Goal: Book appointment/travel/reservation

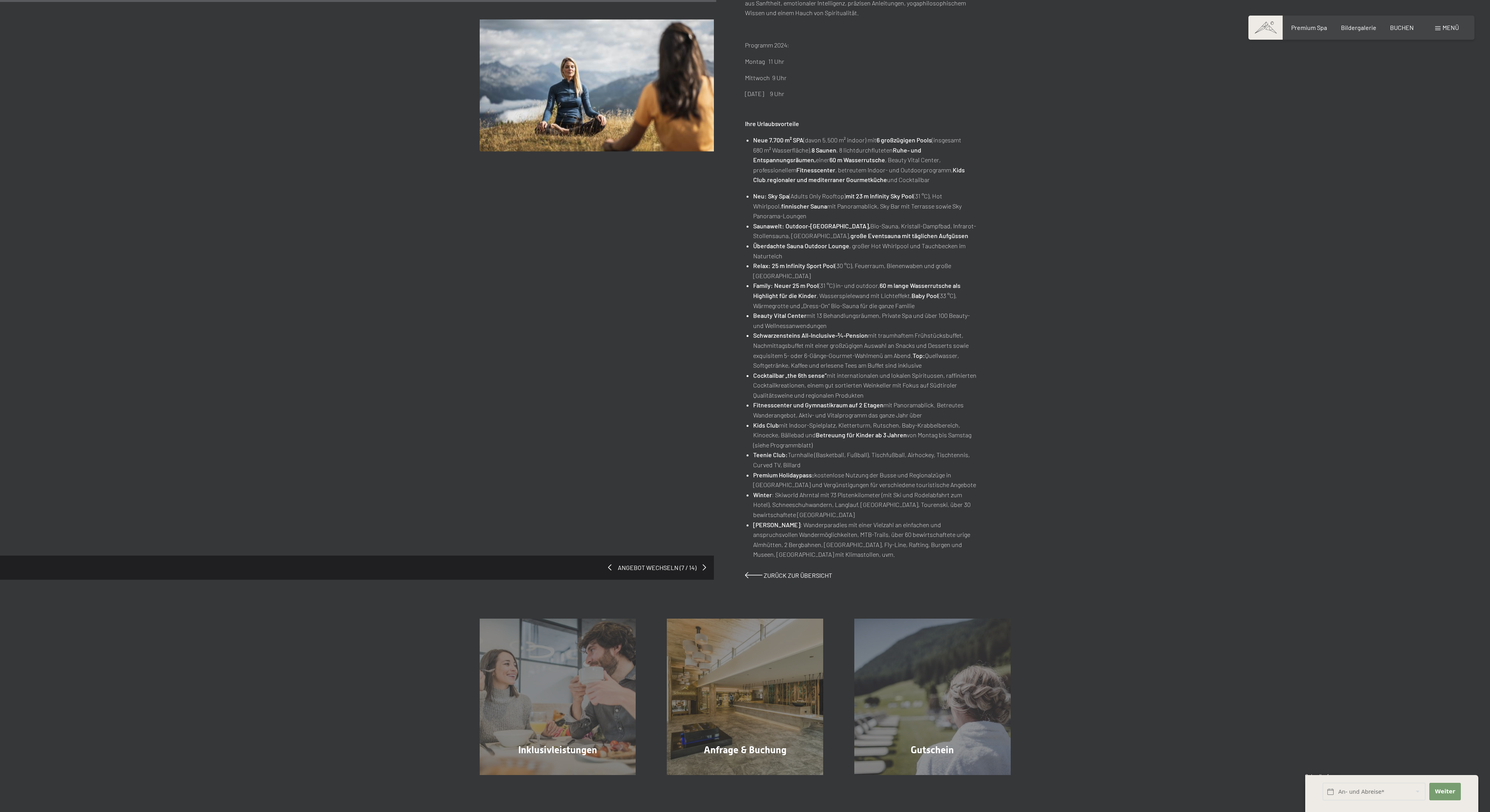
scroll to position [268, 0]
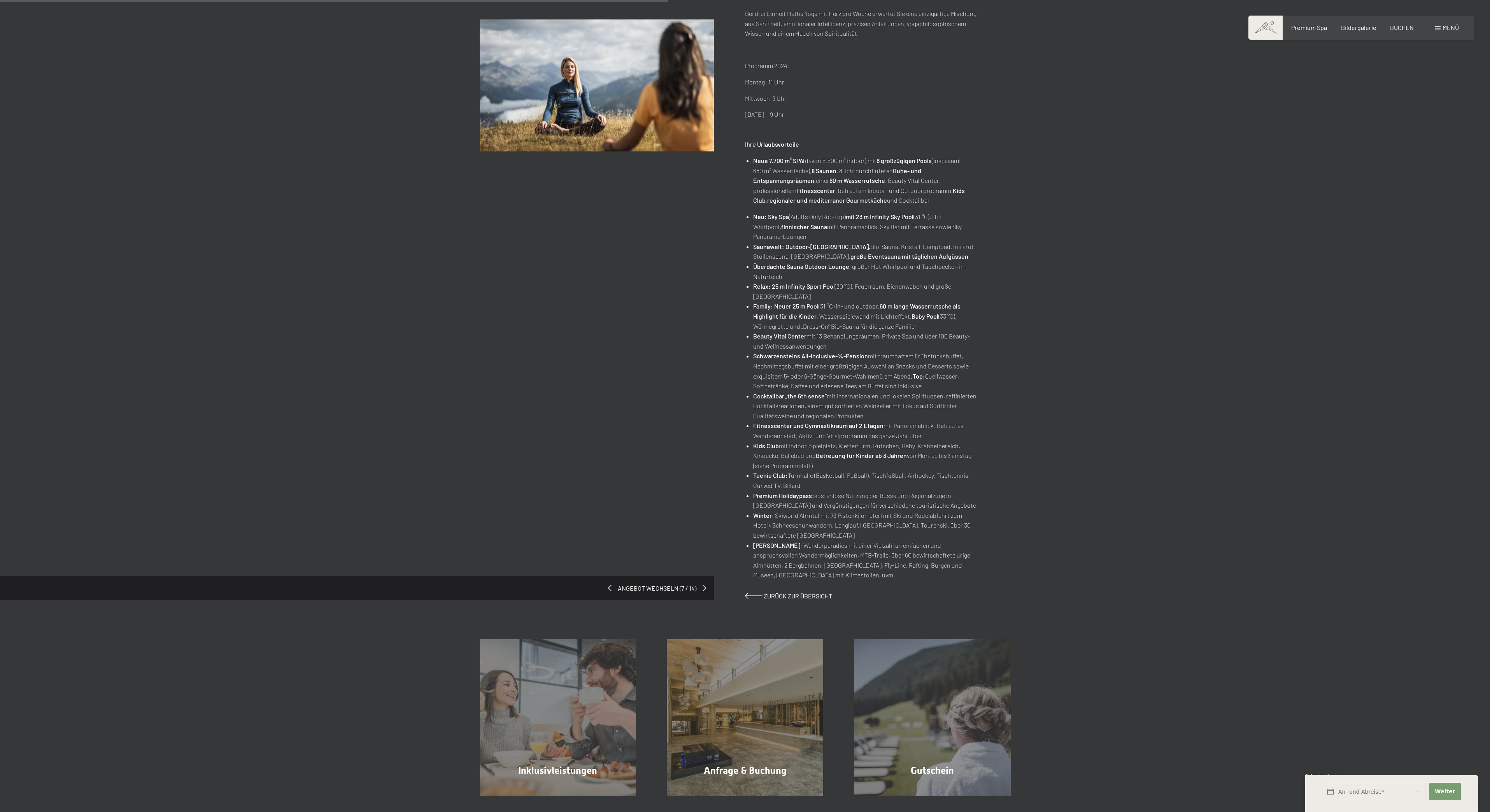
click at [855, 554] on div "Buchen Anfragen Premium Spa Bildergalerie BUCHEN Menü DE IT EN Gutschein Bilder…" at bounding box center [745, 448] width 1490 height 1432
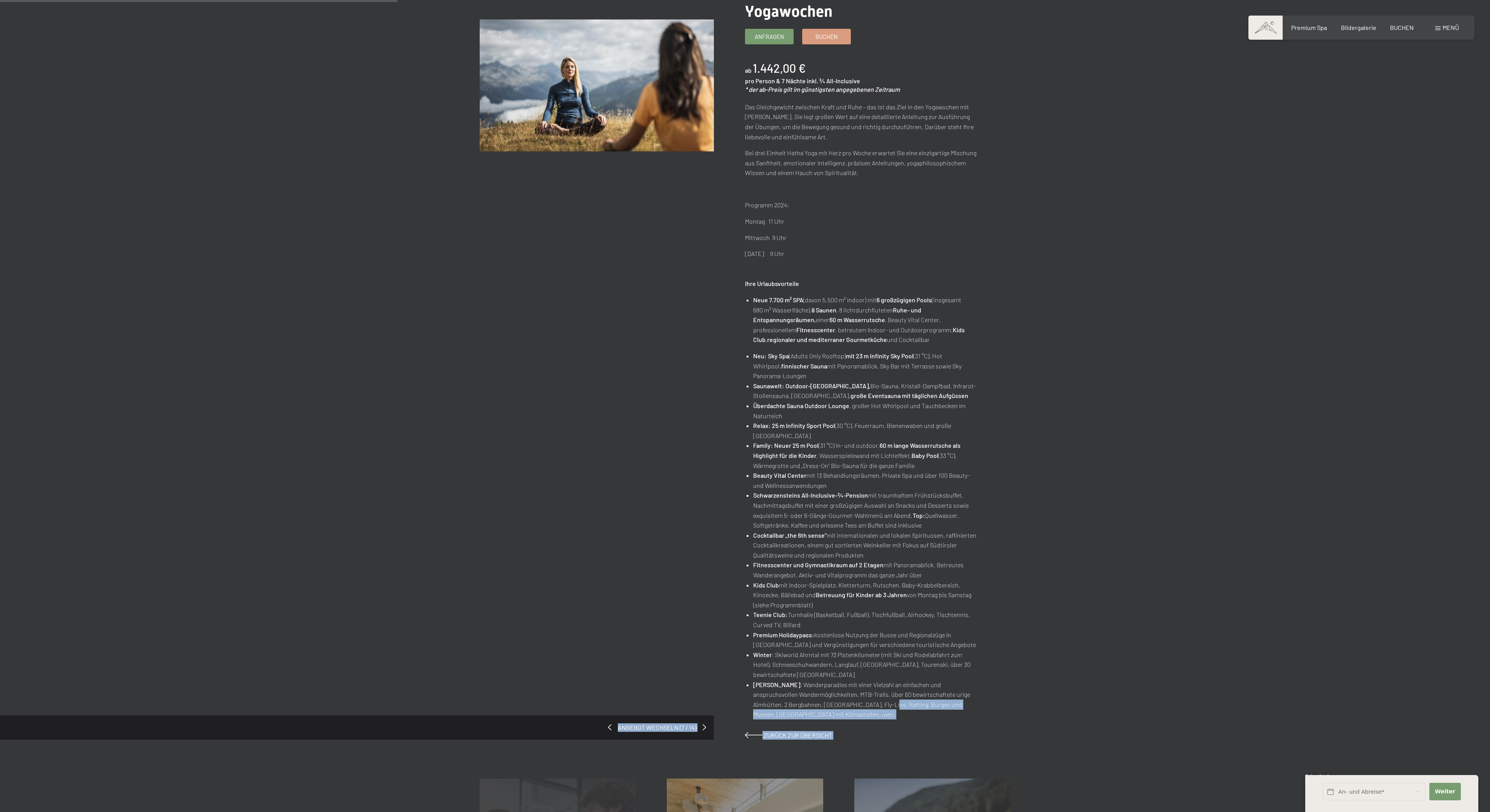
scroll to position [165, 0]
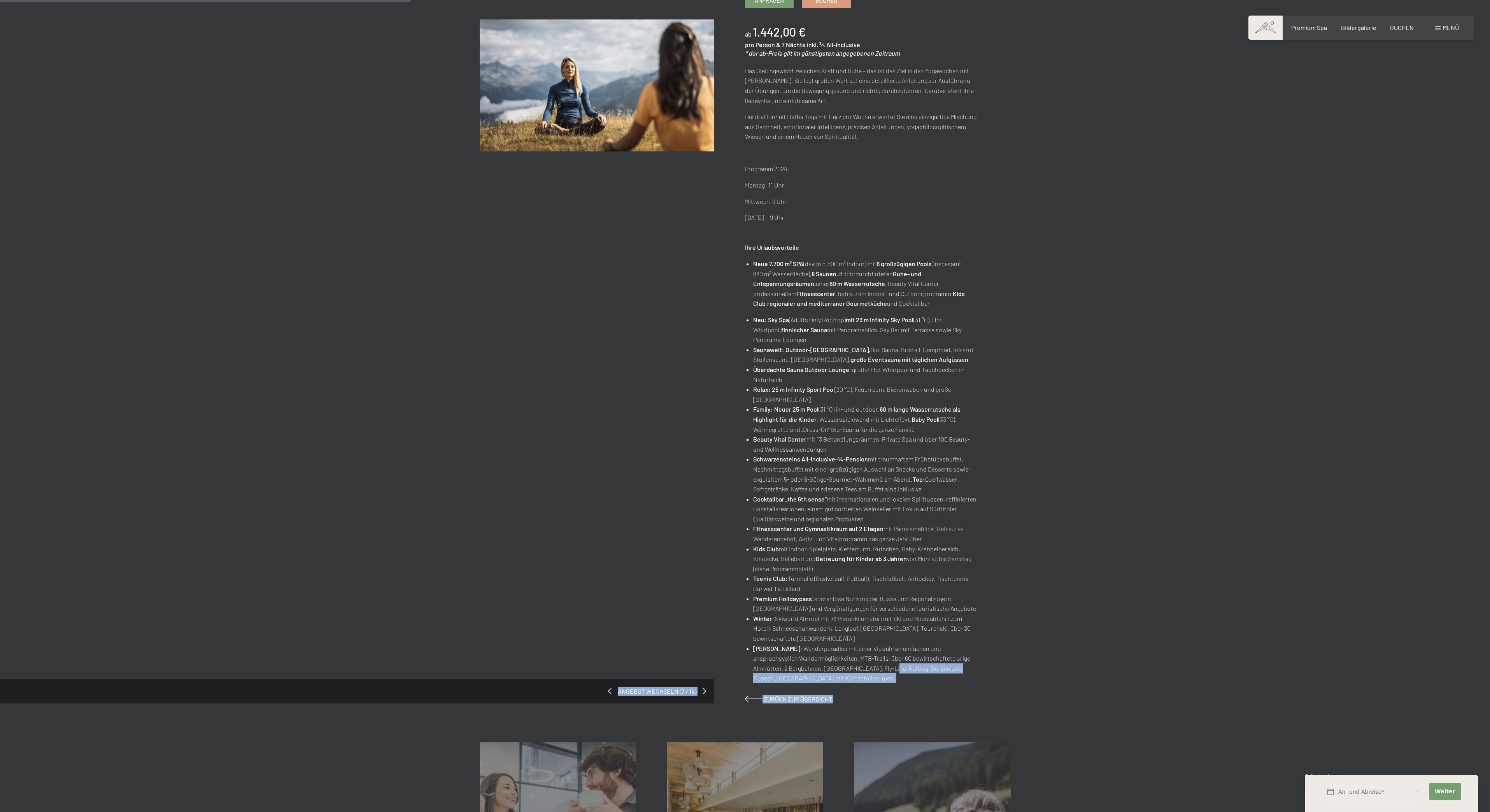
drag, startPoint x: 637, startPoint y: 798, endPoint x: 566, endPoint y: 656, distance: 158.8
drag, startPoint x: 566, startPoint y: 656, endPoint x: 812, endPoint y: 46, distance: 657.7
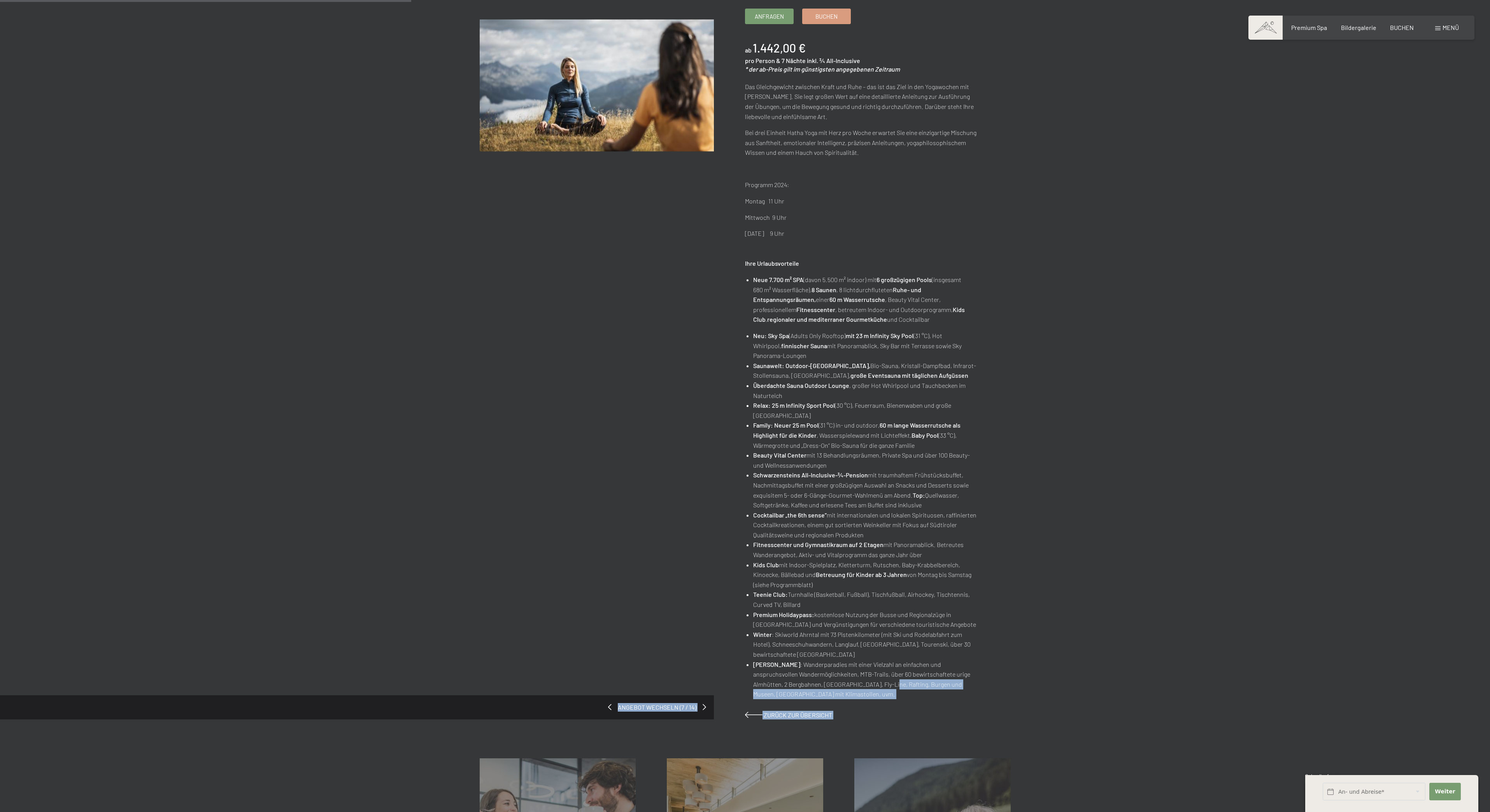
click at [950, 87] on div "02.11.–21.12.2025 Yogawochen Anfragen Buchen ab 1.442,00 € pro Person & 7 Nächt…" at bounding box center [877, 343] width 265 height 751
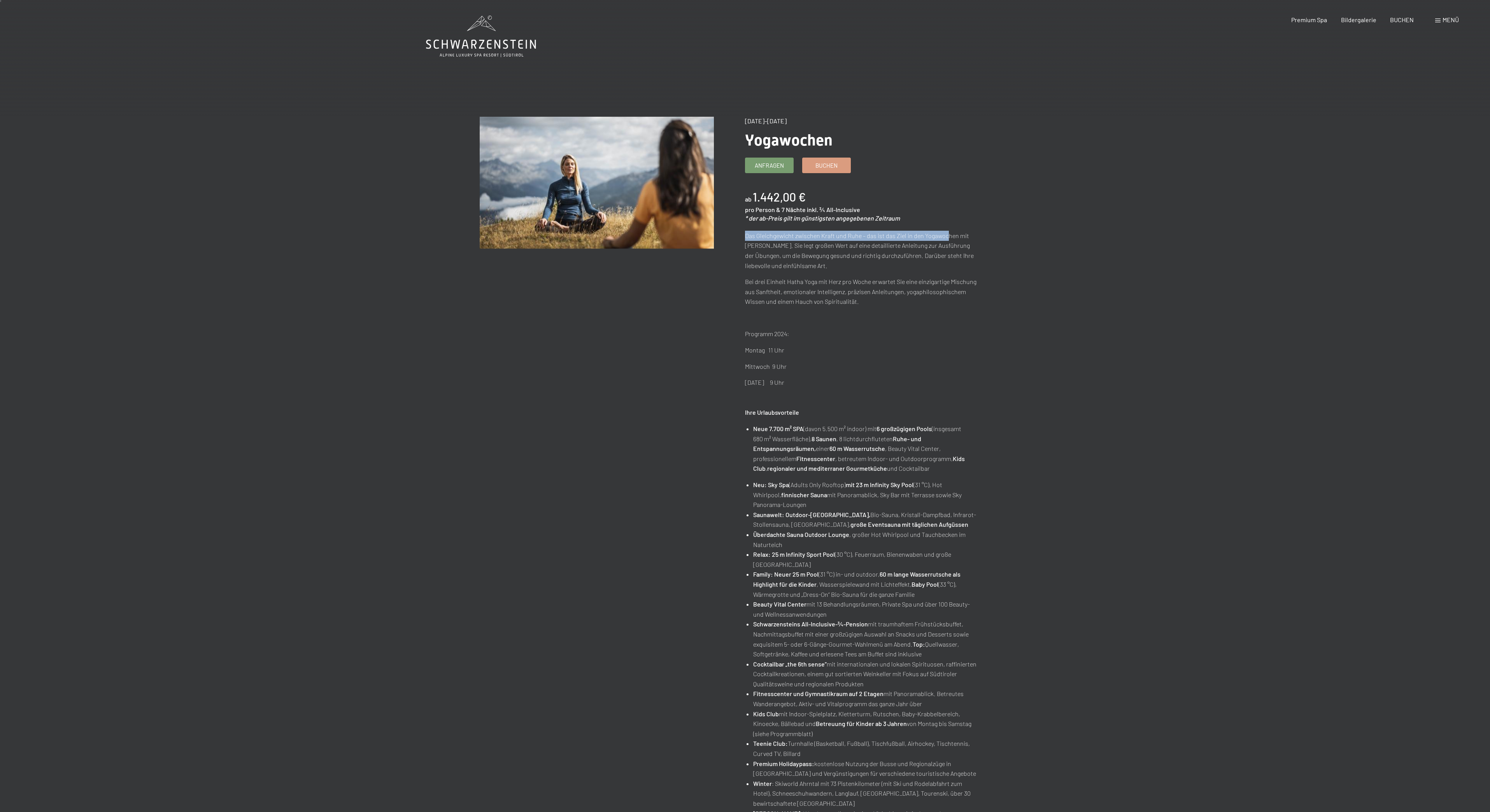
scroll to position [21, 0]
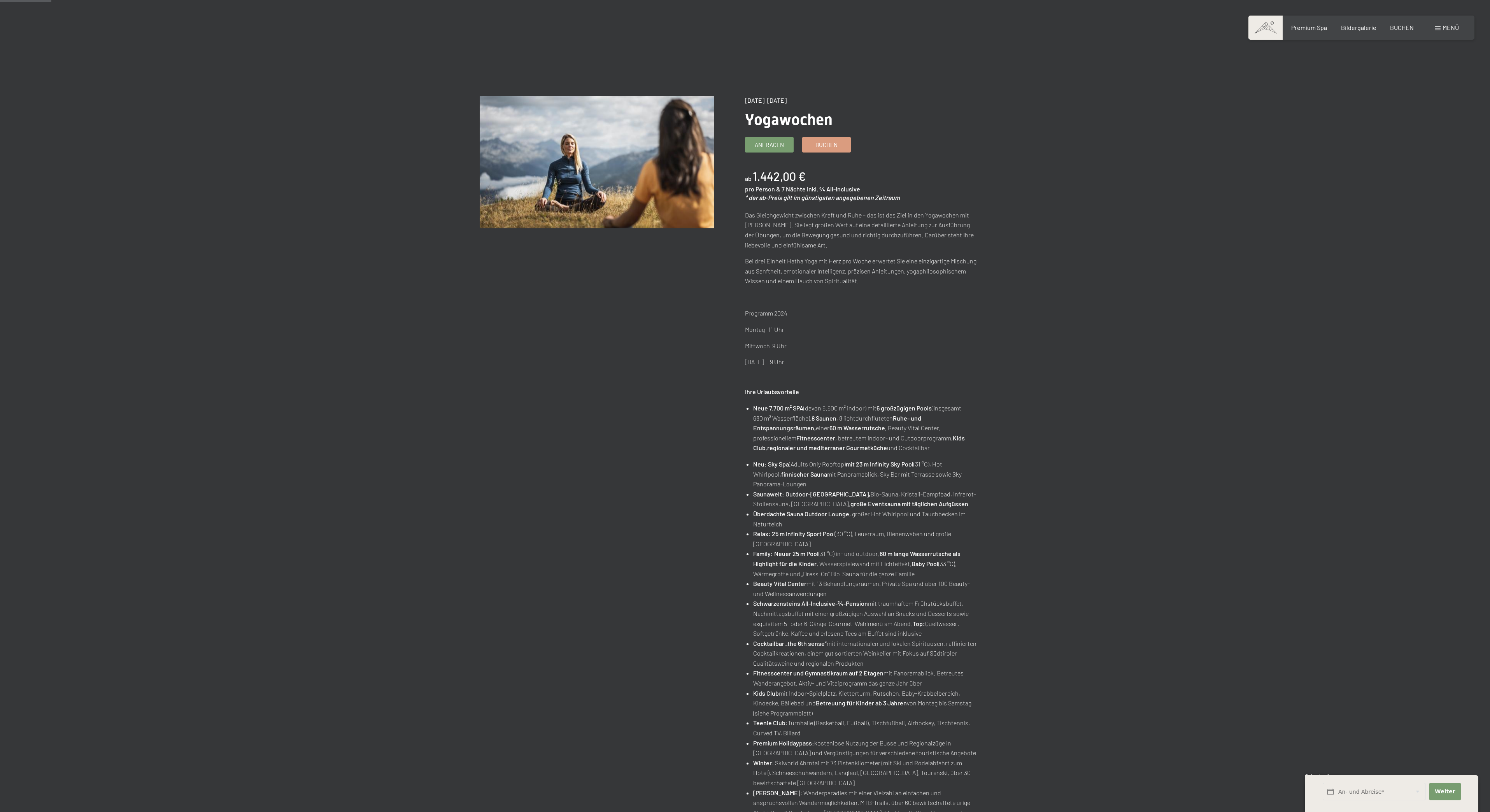
click at [205, 806] on div "Angebot wechseln (7 / 14) 02.11.–21.12.2025 Yogawochen Anfragen Buchen ab 1.442…" at bounding box center [745, 471] width 1490 height 751
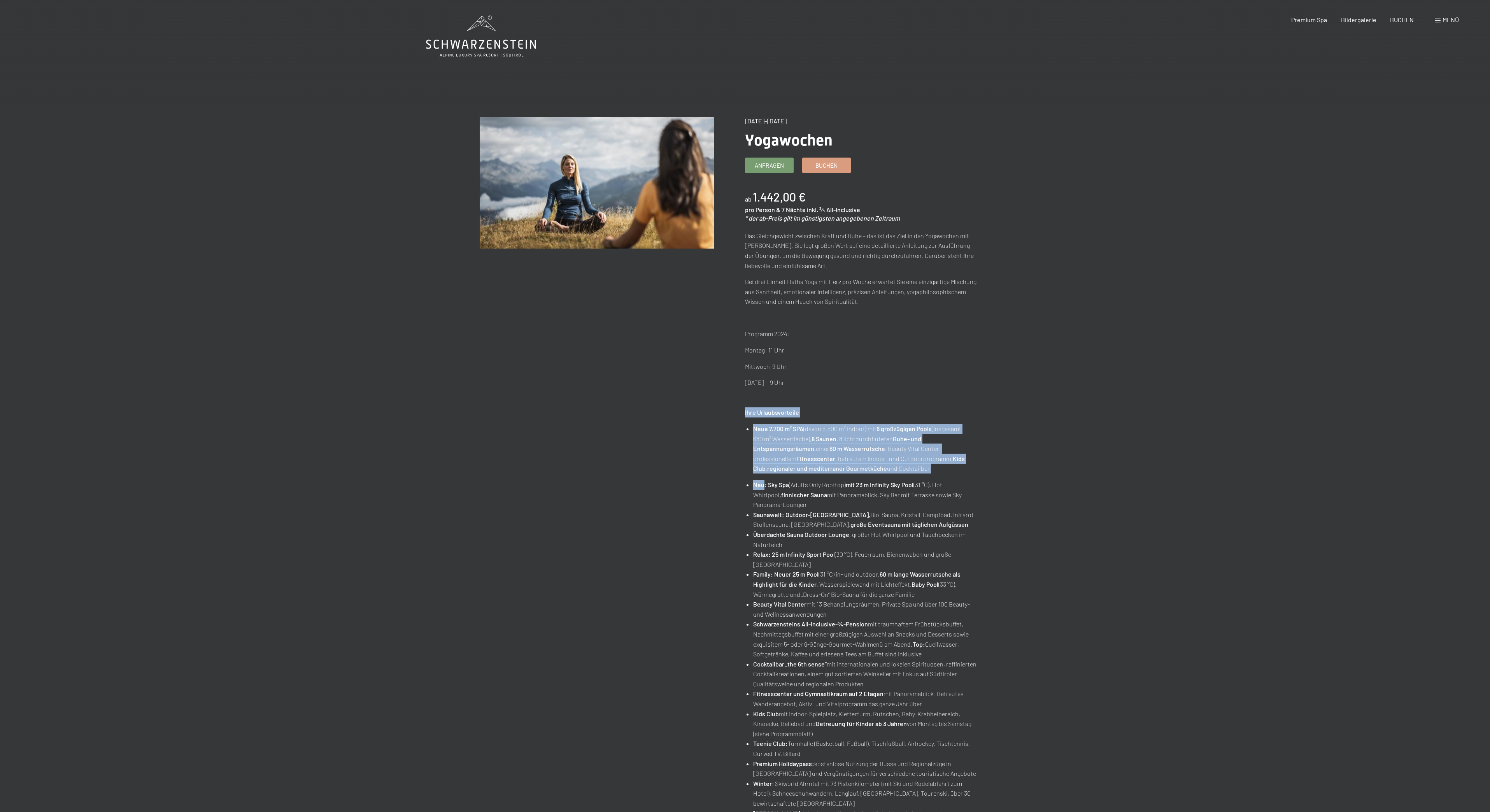
drag, startPoint x: 698, startPoint y: 407, endPoint x: 710, endPoint y: 477, distance: 71.0
click at [710, 477] on div "Angebot wechseln (7 / 14) 02.11.–21.12.2025 Yogawochen Anfragen Buchen ab 1.442…" at bounding box center [745, 492] width 531 height 751
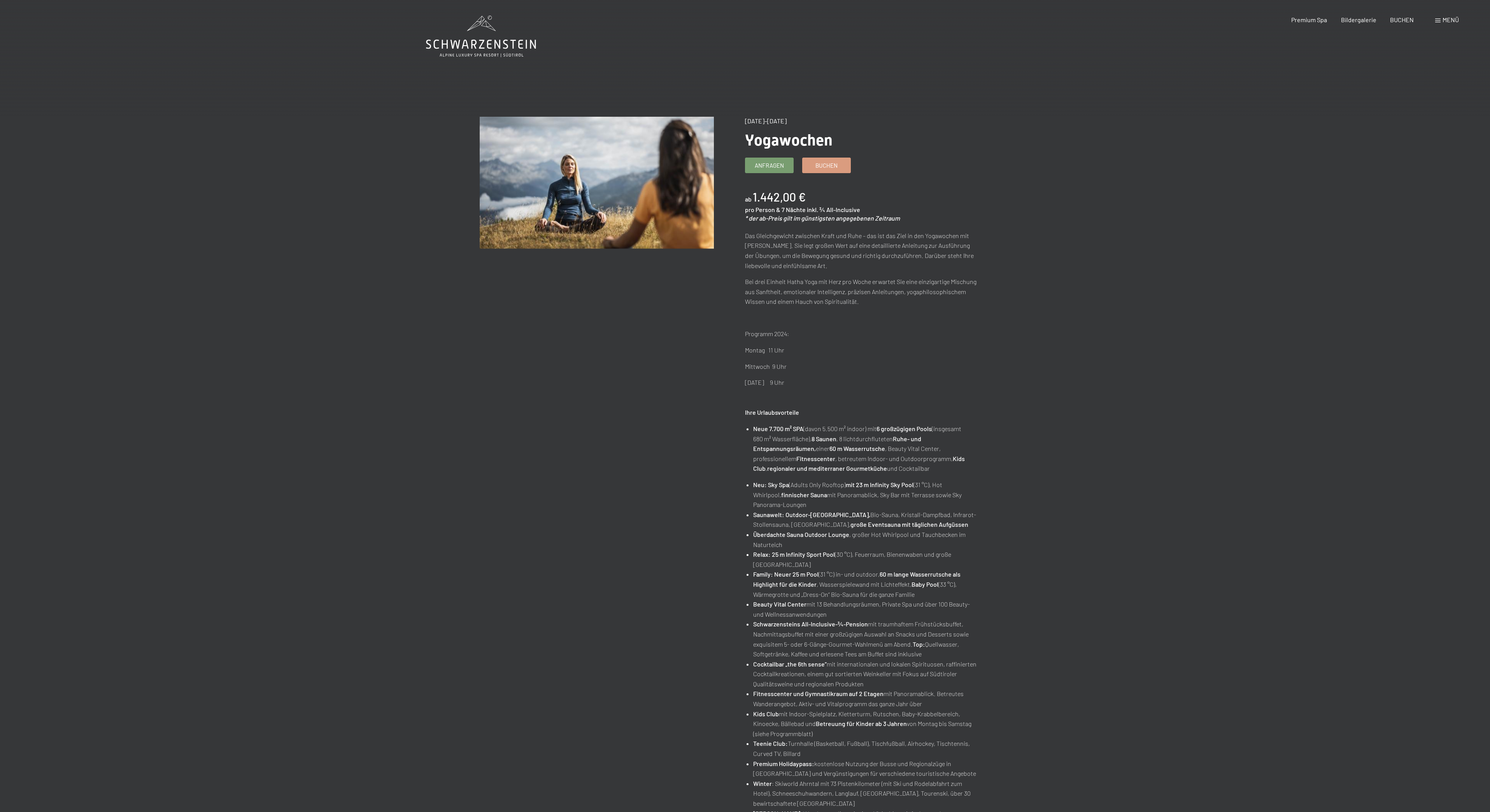
drag, startPoint x: 779, startPoint y: 811, endPoint x: 773, endPoint y: 811, distance: 6.0
click at [774, 811] on li "Sommer : Wanderparadies mit einer Vielzahl an einfachen und anspruchsvollen Wan…" at bounding box center [866, 828] width 226 height 40
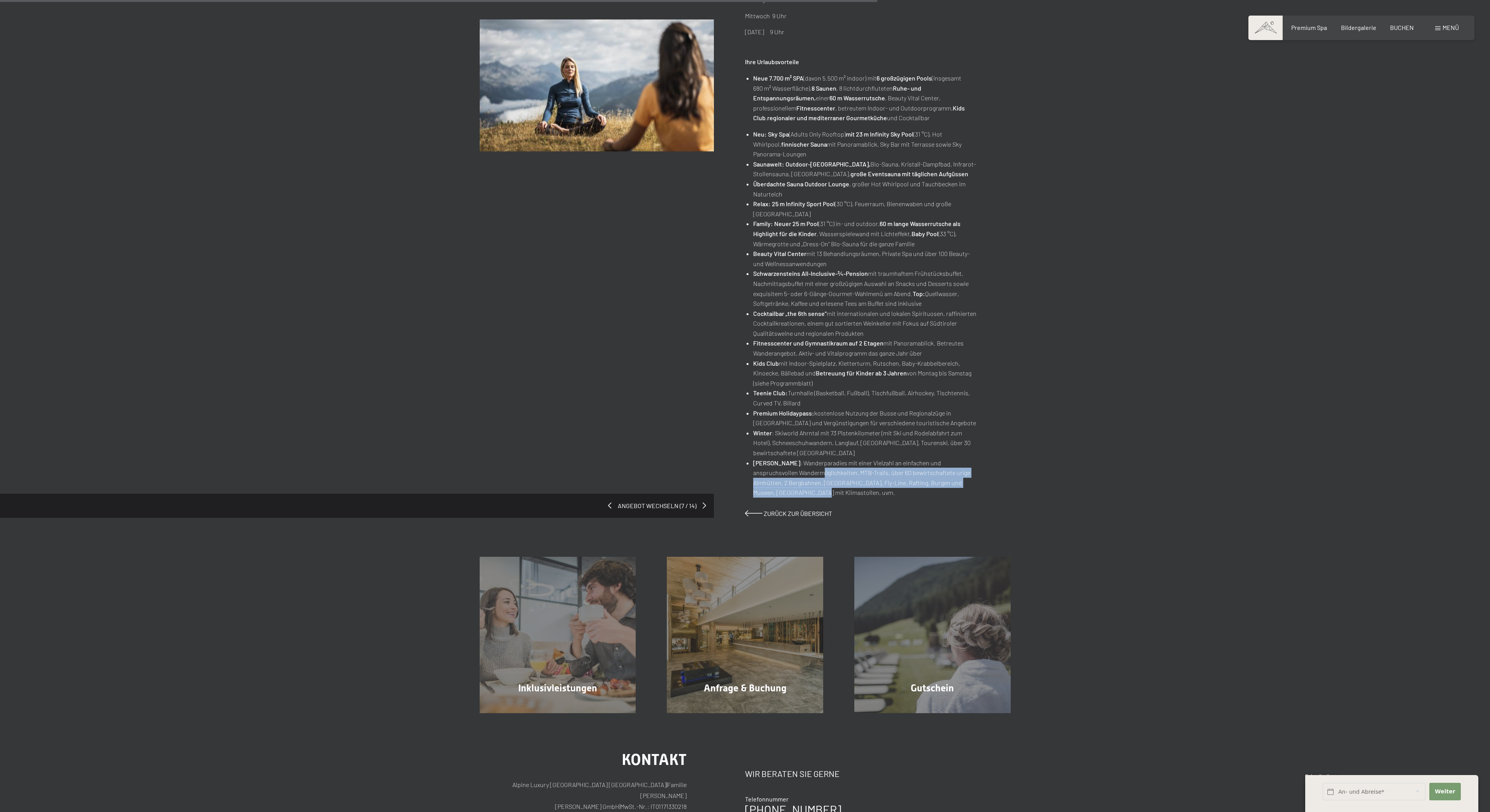
scroll to position [392, 0]
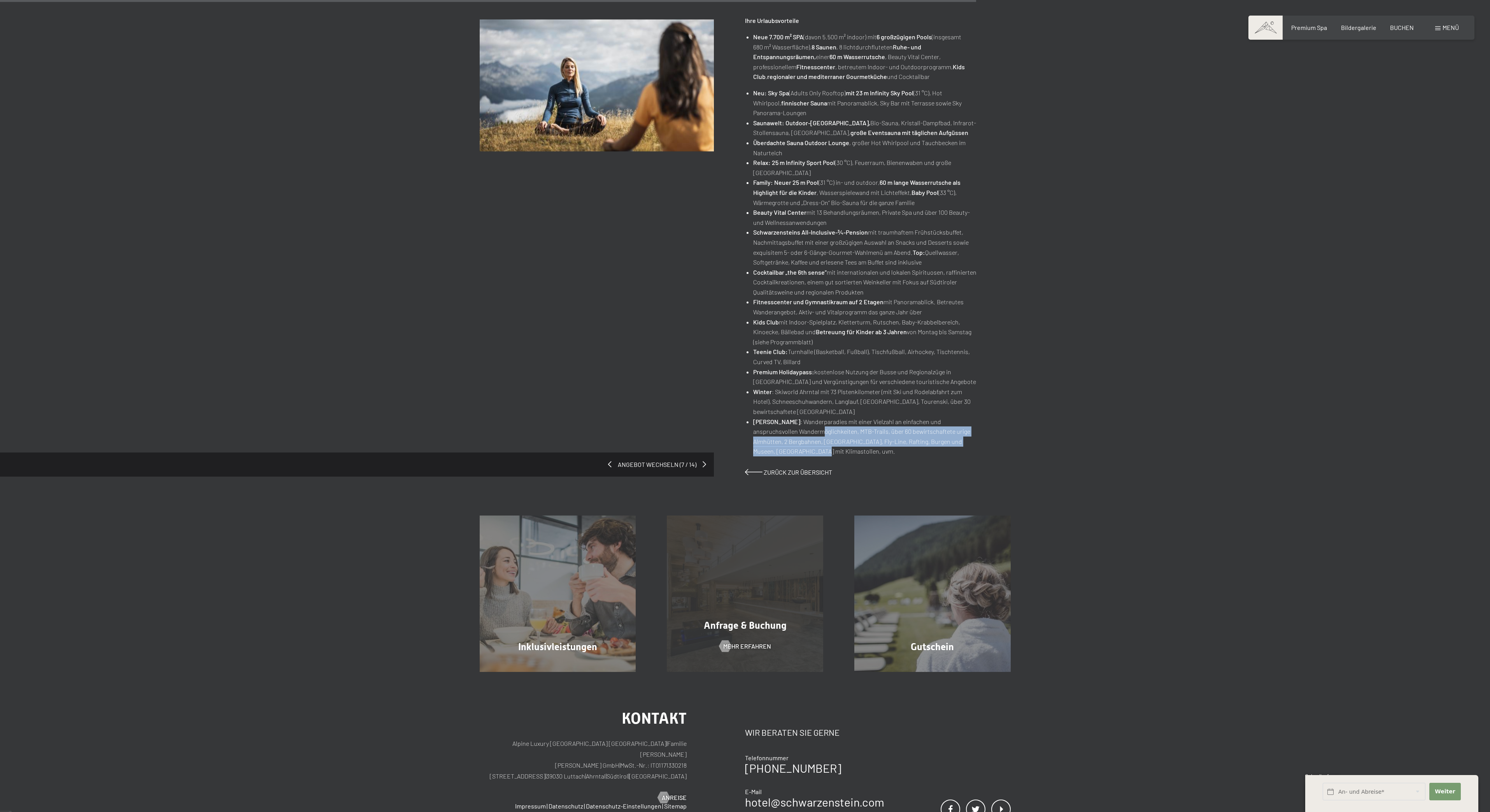
click at [784, 572] on div "Anfrage & Buchung Mehr erfahren" at bounding box center [745, 593] width 187 height 156
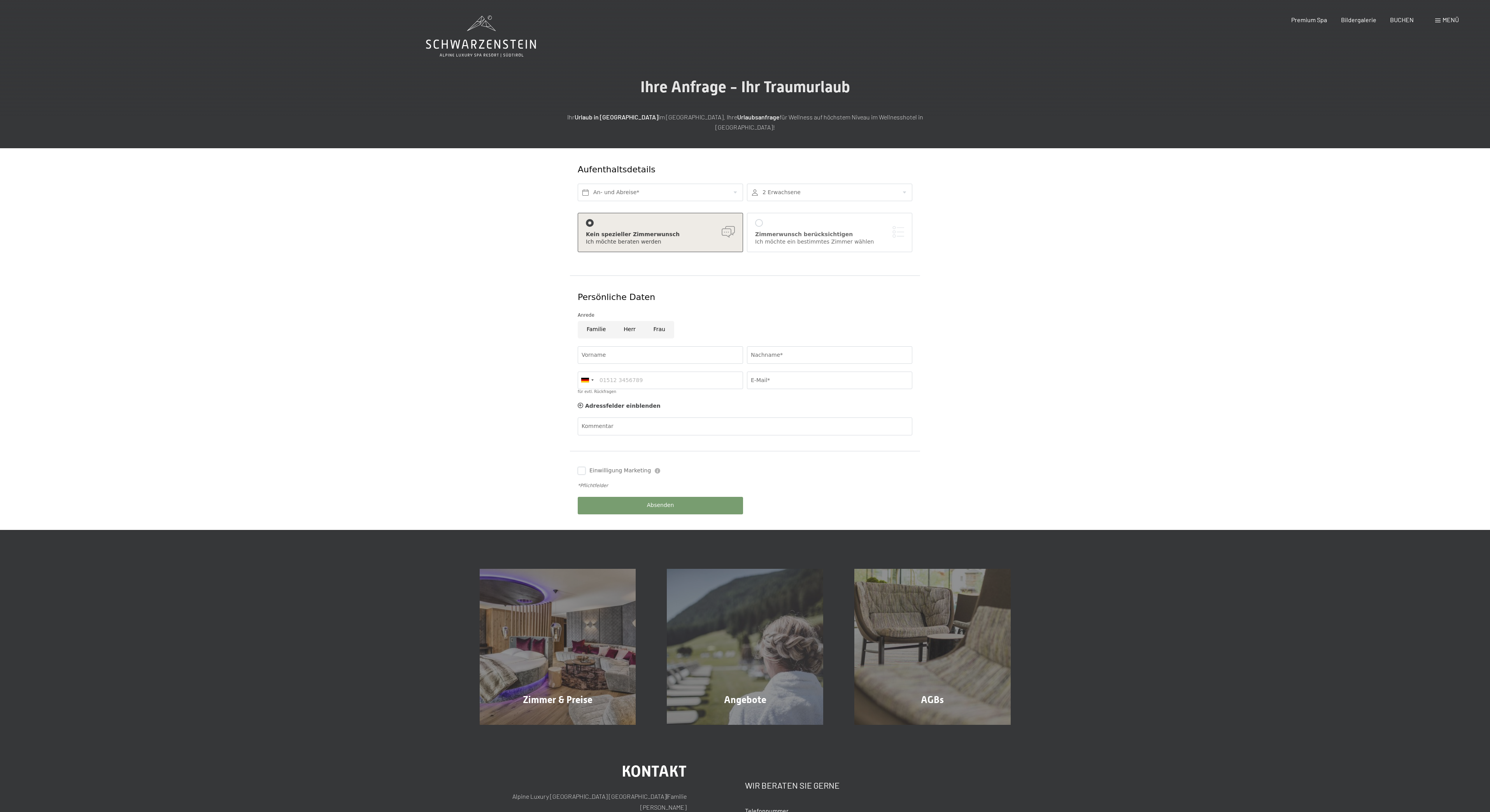
click at [582, 467] on input "Einwilligung Marketing" at bounding box center [581, 470] width 8 height 8
checkbox input "true"
click at [659, 497] on button "Absenden" at bounding box center [661, 505] width 165 height 17
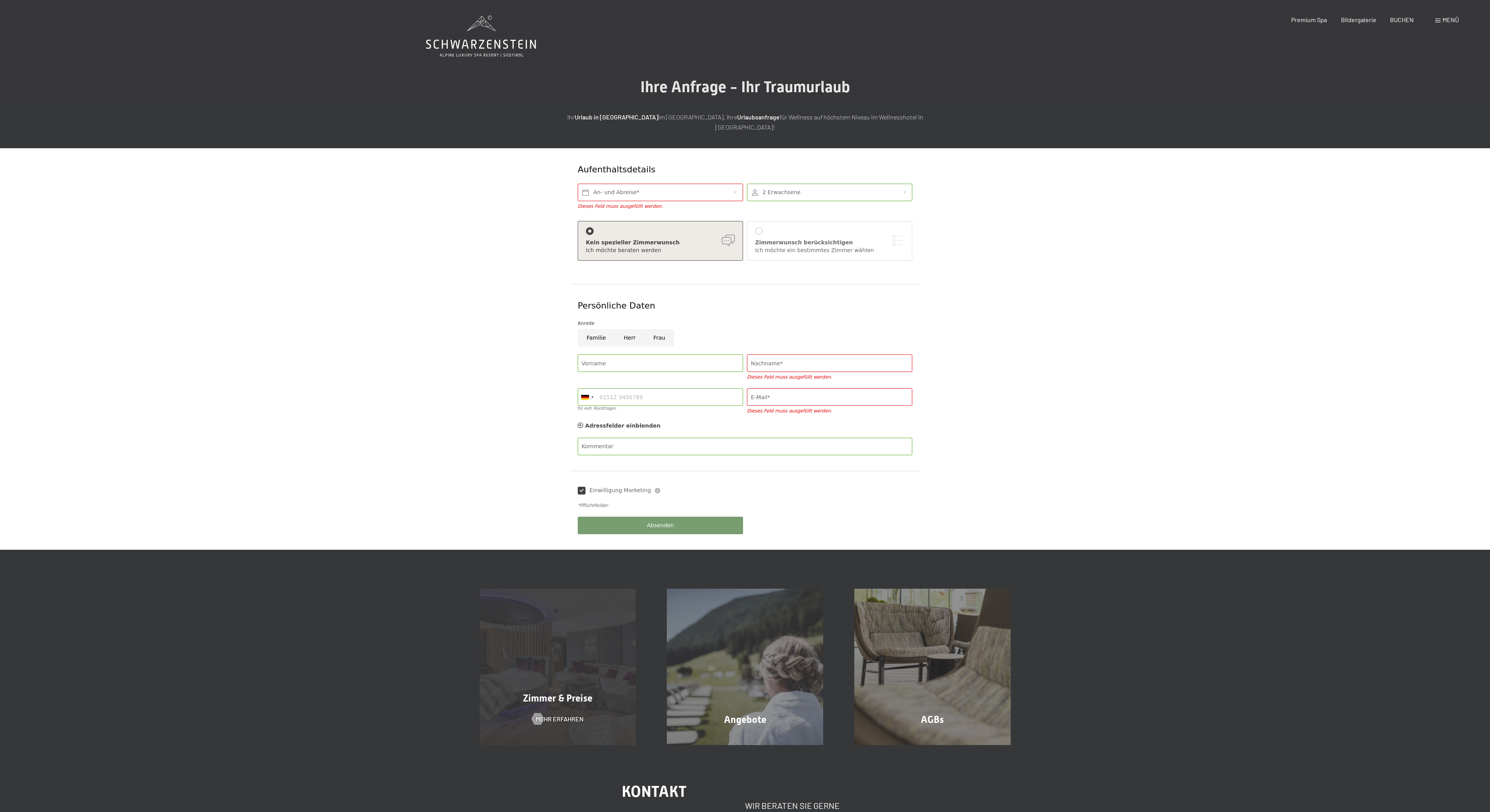
click at [544, 649] on div "Zimmer & Preise Mehr erfahren" at bounding box center [558, 667] width 187 height 156
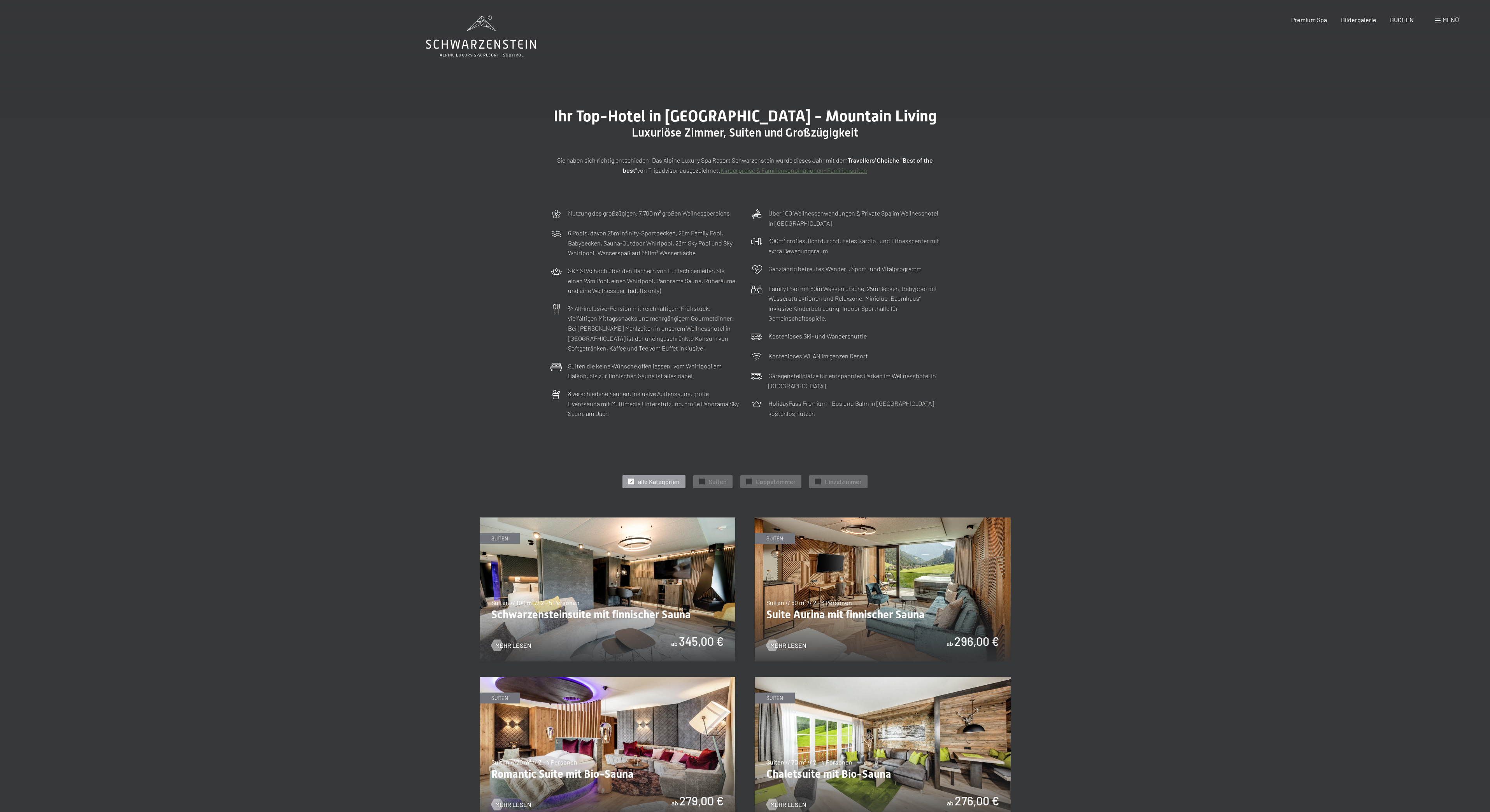
click at [621, 767] on img at bounding box center [607, 748] width 256 height 144
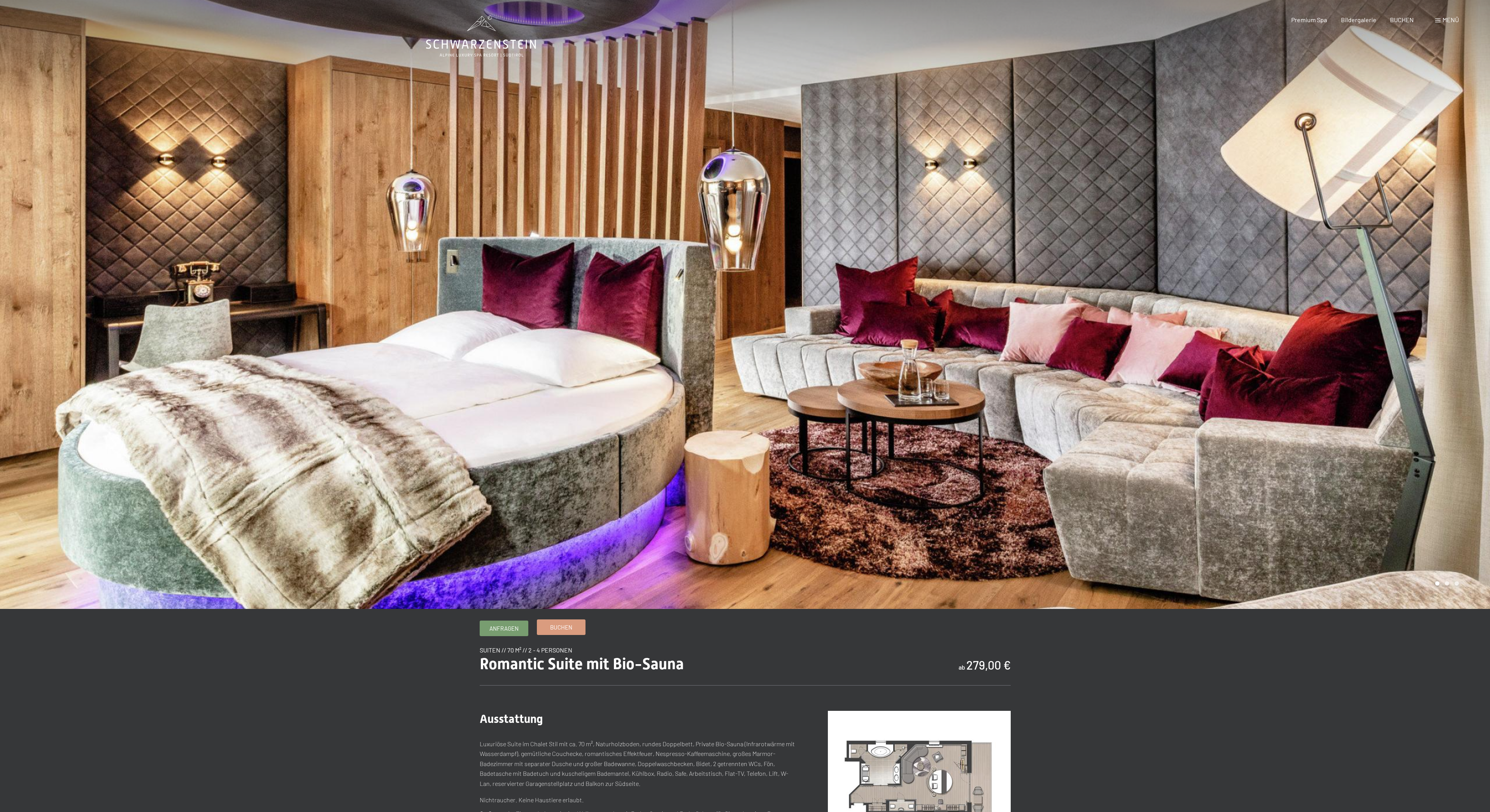
click at [566, 626] on span "Buchen" at bounding box center [561, 627] width 22 height 8
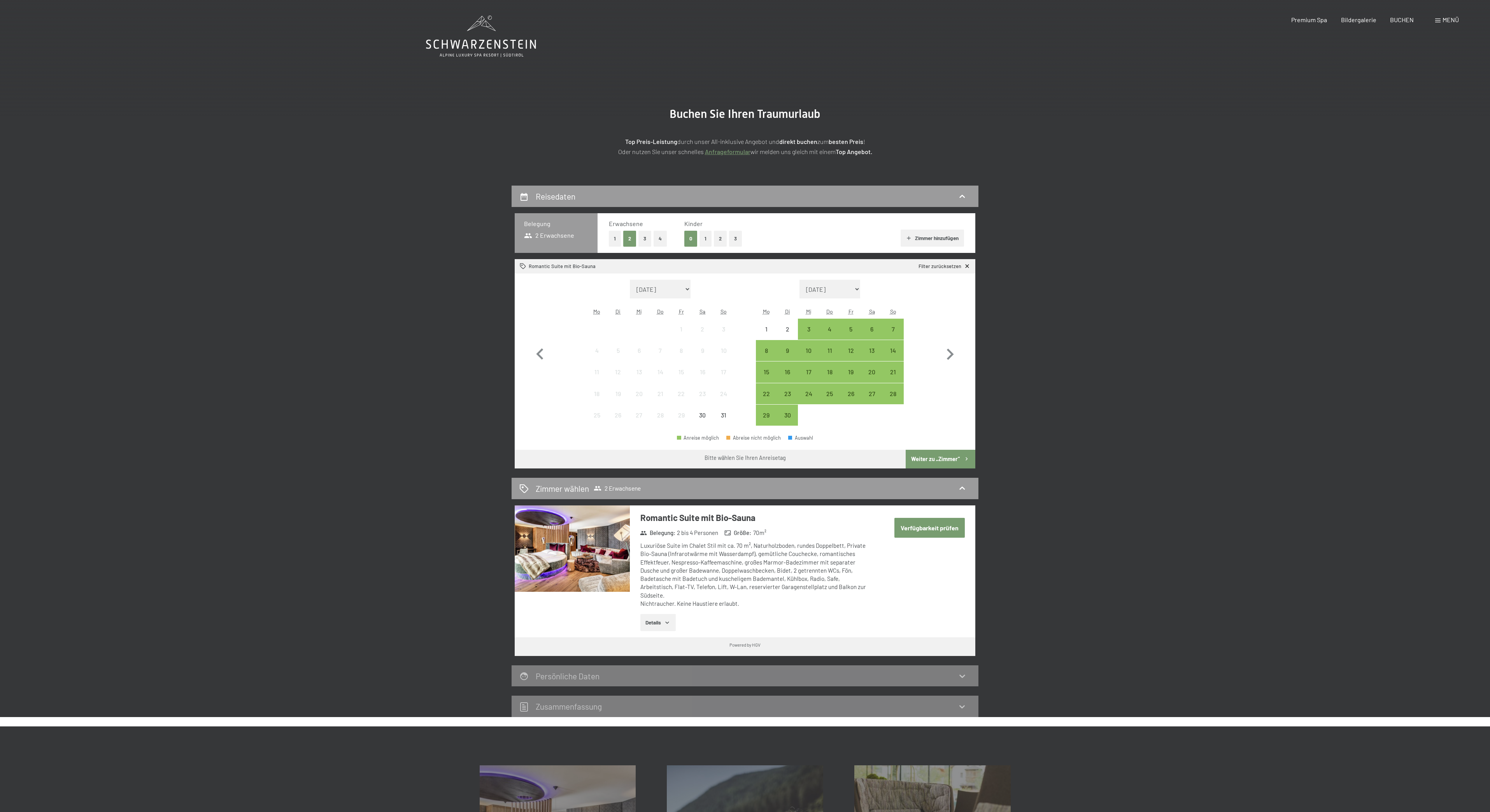
click at [687, 324] on div "1" at bounding box center [681, 329] width 20 height 20
click at [962, 193] on icon at bounding box center [962, 197] width 9 height 9
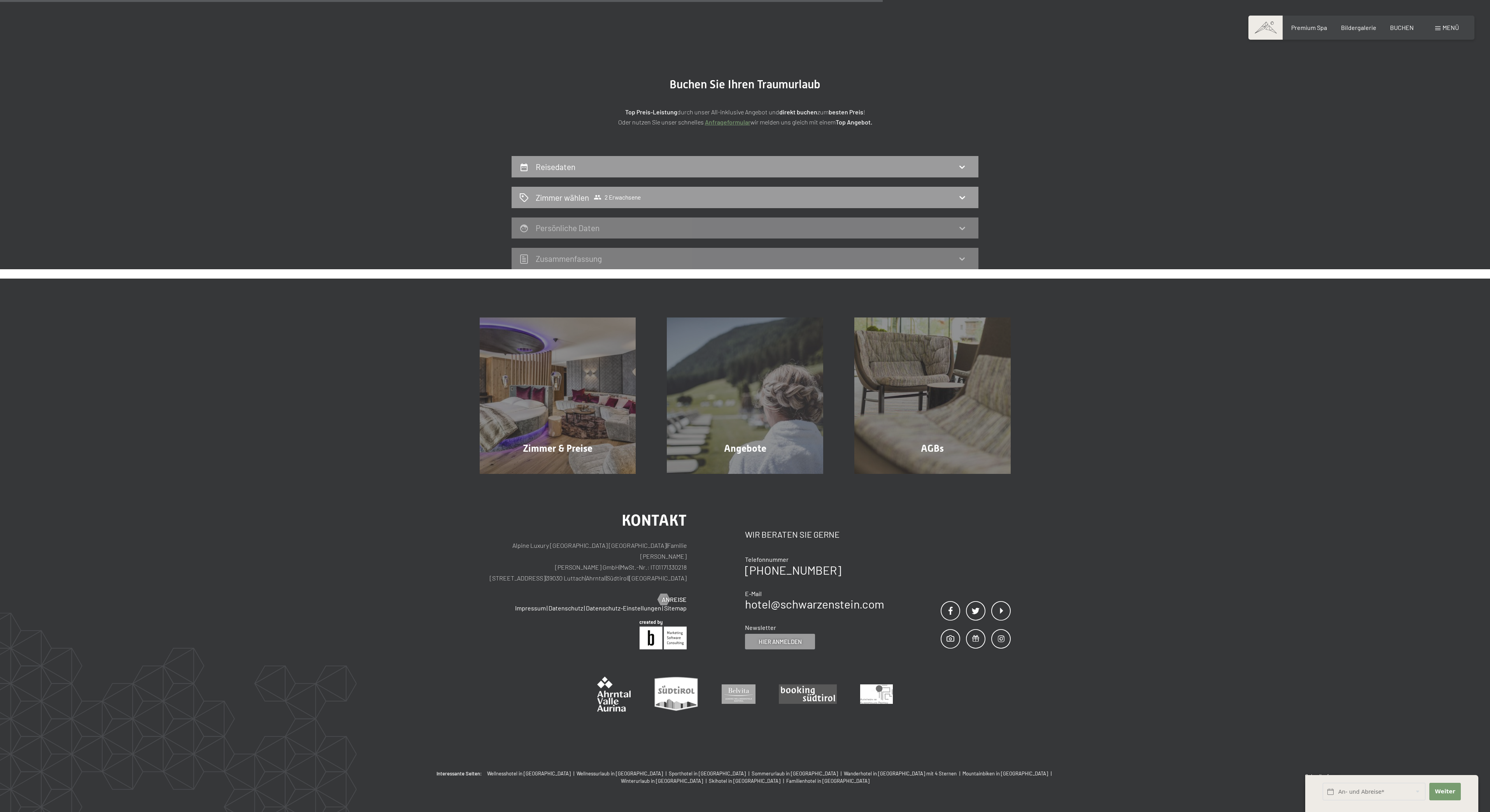
scroll to position [30, 0]
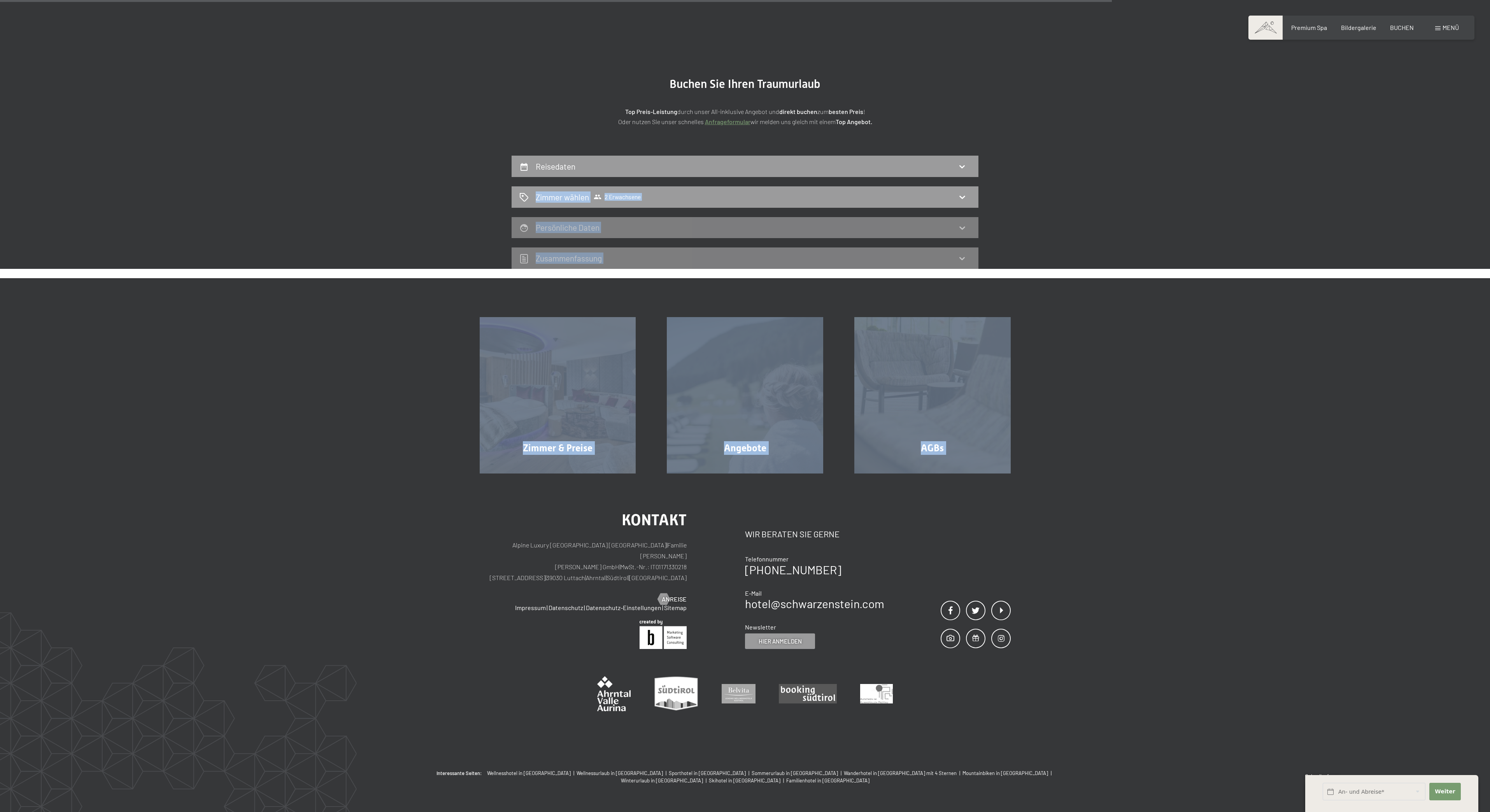
drag, startPoint x: 1001, startPoint y: 183, endPoint x: 867, endPoint y: 666, distance: 501.2
click at [614, 783] on div "Buchen Anfragen Premium Spa Bildergalerie BUCHEN Menü DE IT EN Gutschein Bilder…" at bounding box center [745, 406] width 1490 height 872
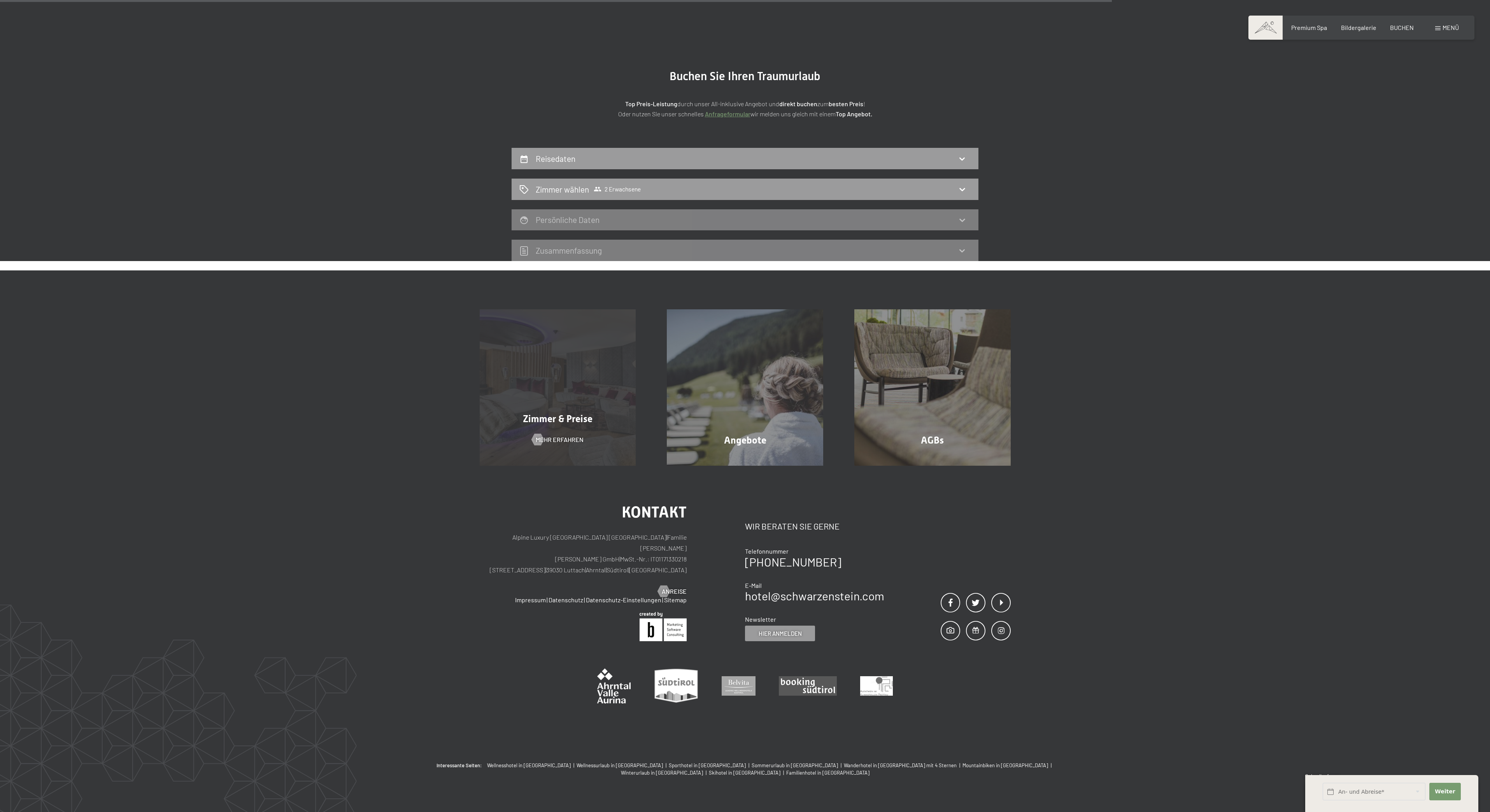
click at [577, 412] on div "Zimmer & Preise" at bounding box center [558, 419] width 187 height 14
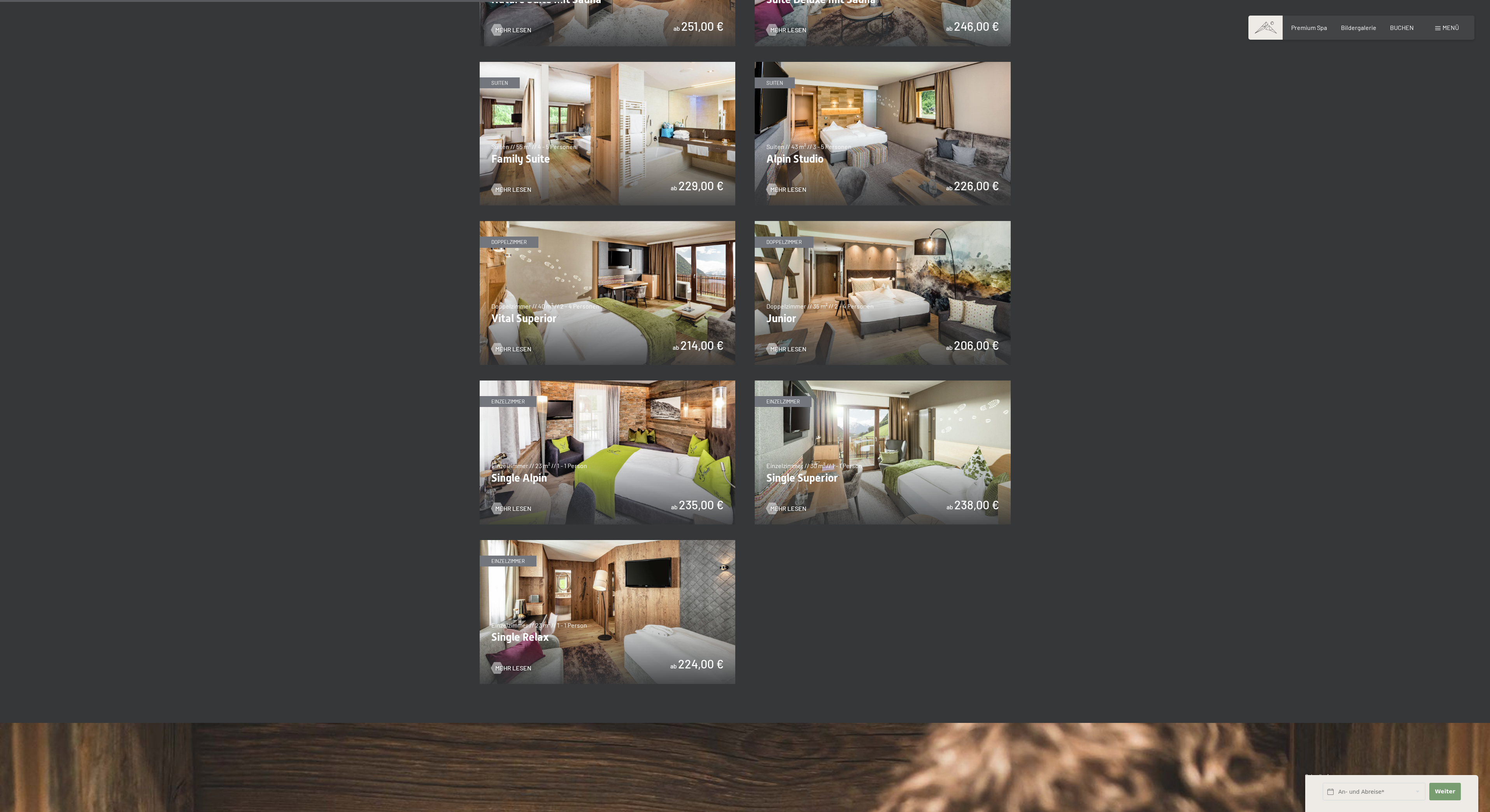
scroll to position [928, 0]
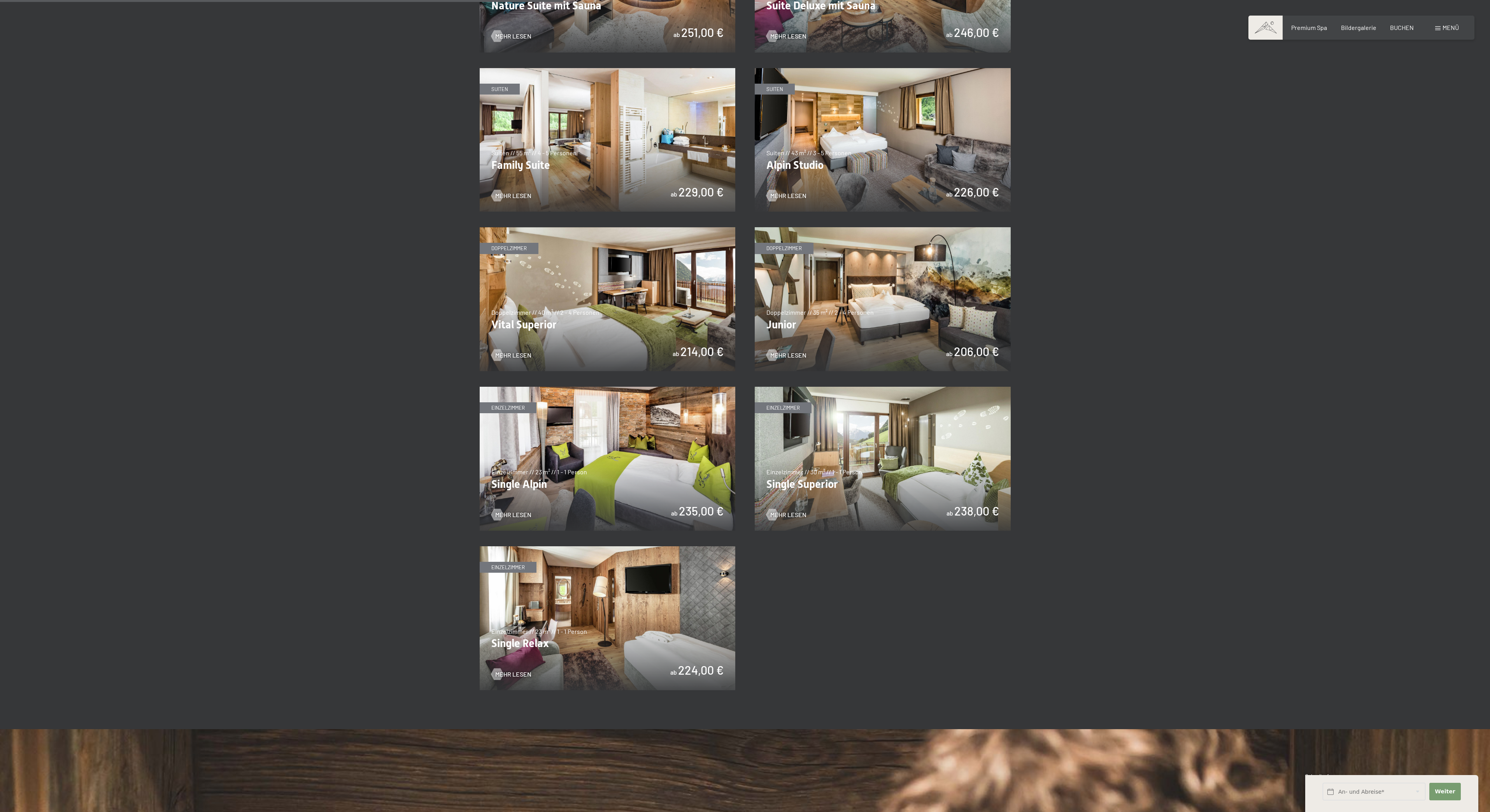
click at [709, 335] on img at bounding box center [607, 299] width 256 height 144
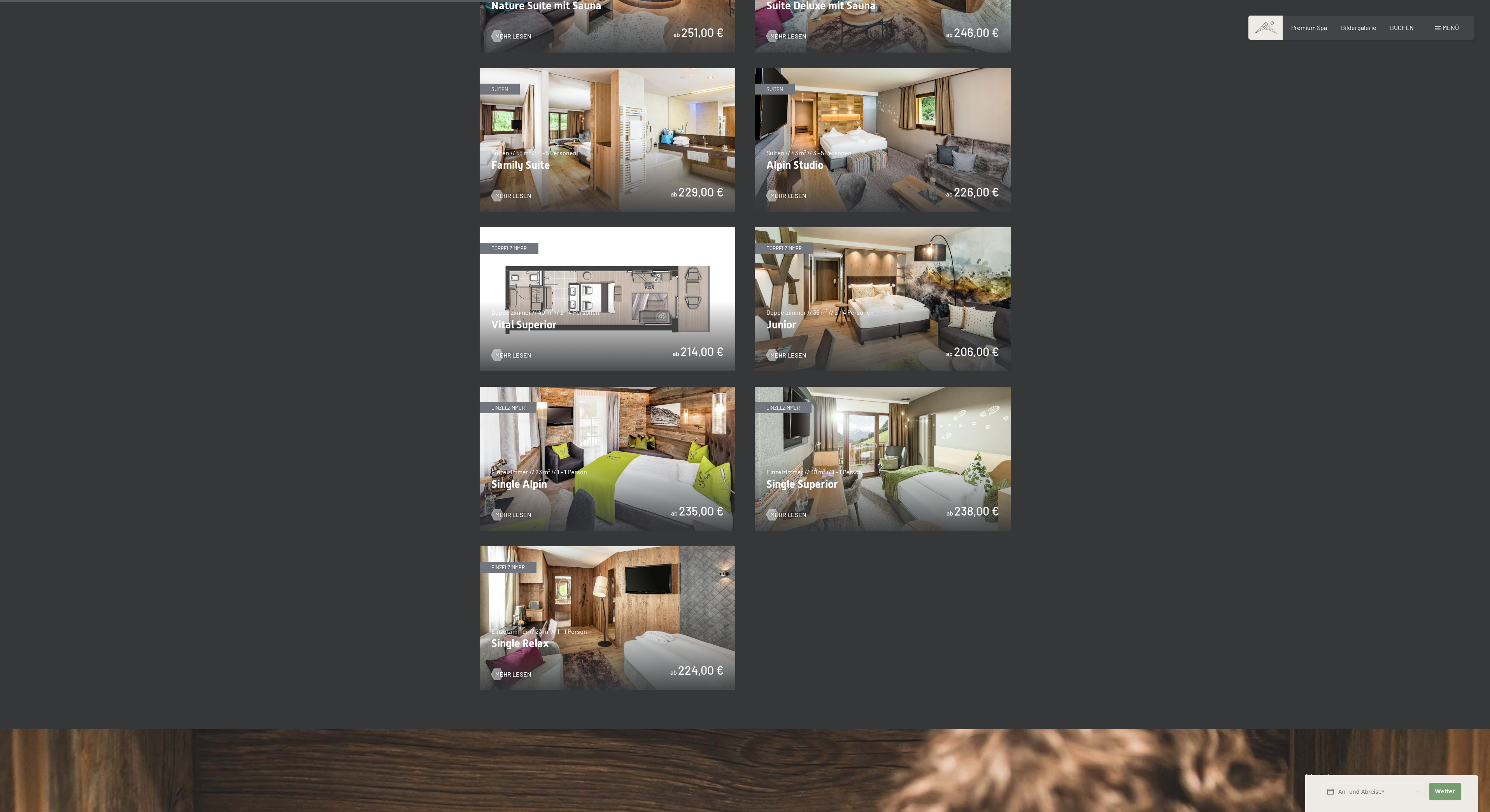
drag, startPoint x: 681, startPoint y: 328, endPoint x: 659, endPoint y: 323, distance: 22.6
click at [676, 329] on img at bounding box center [607, 299] width 256 height 144
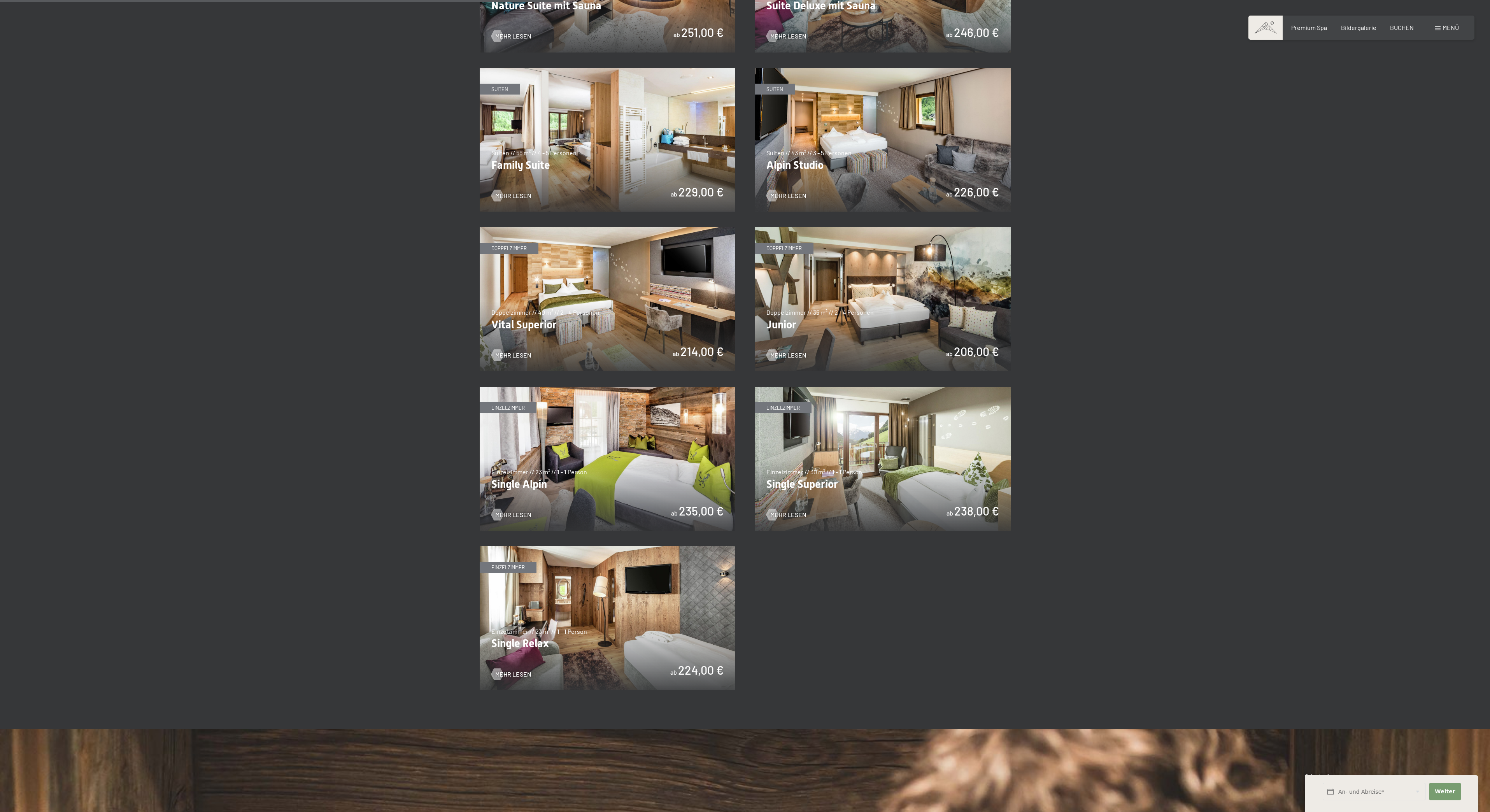
click at [555, 211] on div "slide 1 of 4 Suiten Suiten // 100 m² // 2 - 5 Personen Schwarzensteinsuite mit …" at bounding box center [745, 139] width 531 height 1101
click at [1486, 21] on section "✓ alle Kategorien ✓ Suiten ✓ Doppelzimmer ✓ Einzelzimmer alle Kategorien alle K…" at bounding box center [745, 112] width 1490 height 1234
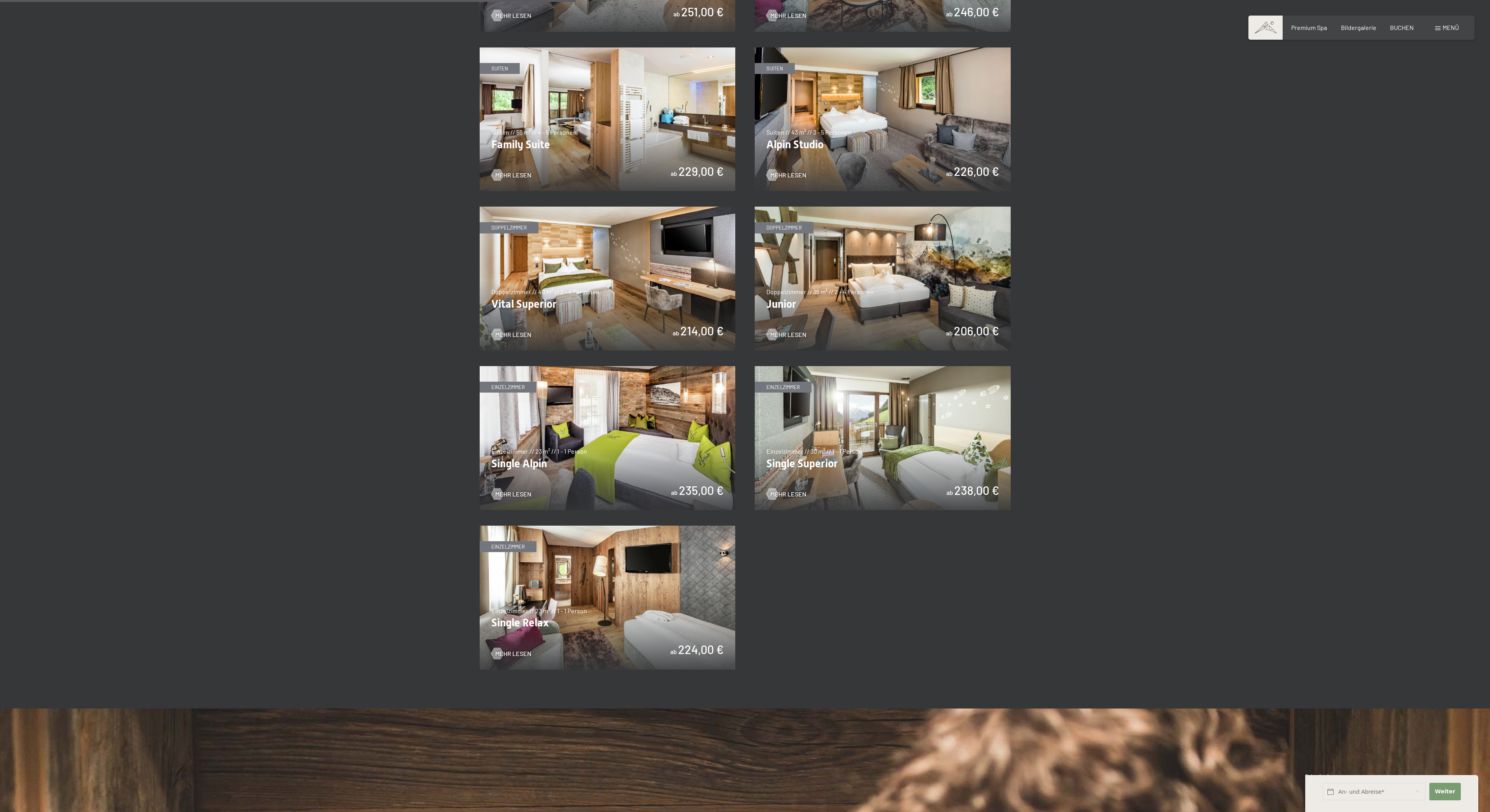
click at [972, 604] on div "slide 1 of 4 Suiten Suiten // 100 m² // 2 - 5 Personen Schwarzensteinsuite mit …" at bounding box center [745, 119] width 531 height 1101
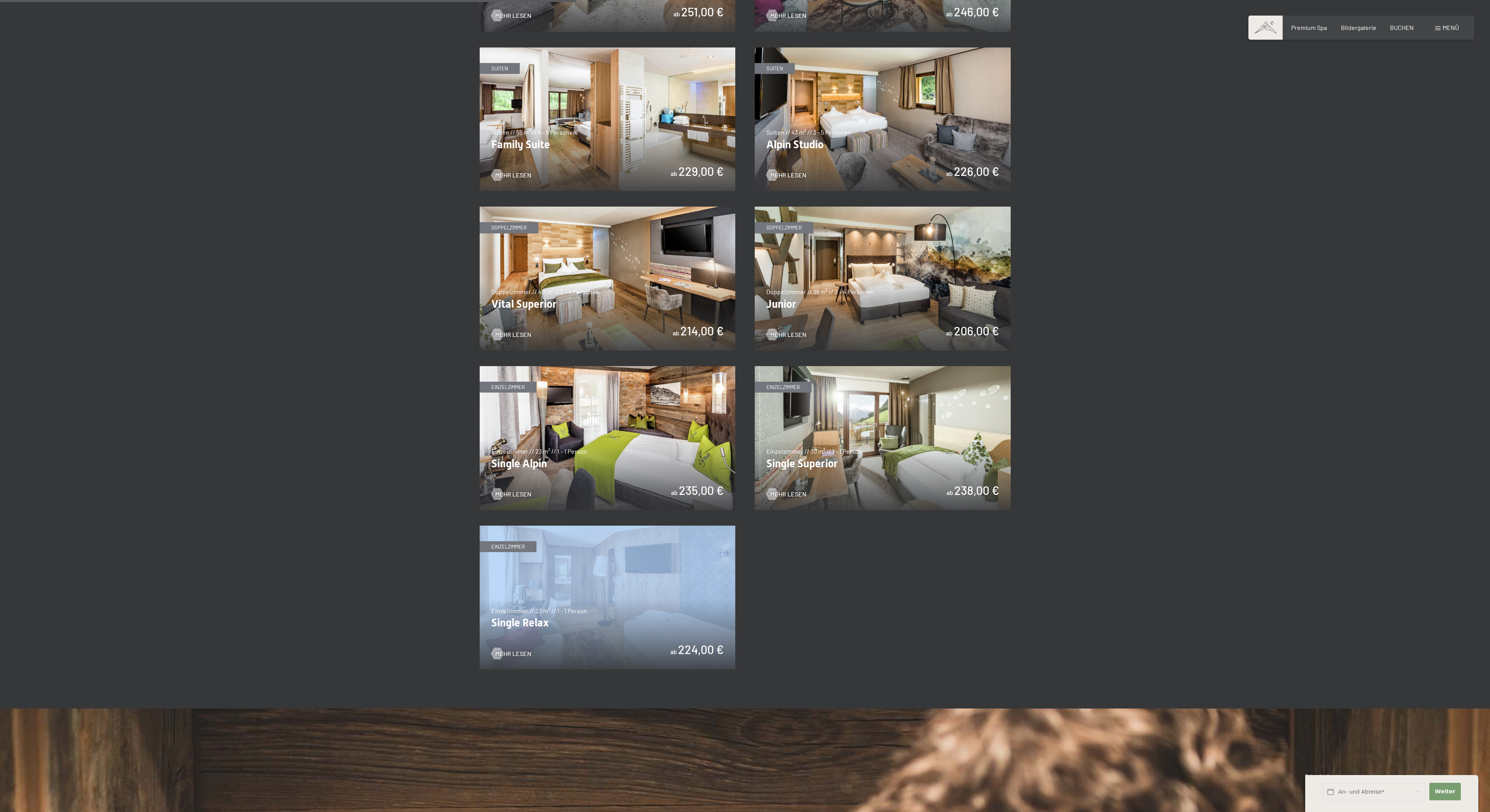
click at [972, 604] on div "slide 1 of 4 Suiten Suiten // 100 m² // 2 - 5 Personen Schwarzensteinsuite mit …" at bounding box center [745, 119] width 531 height 1101
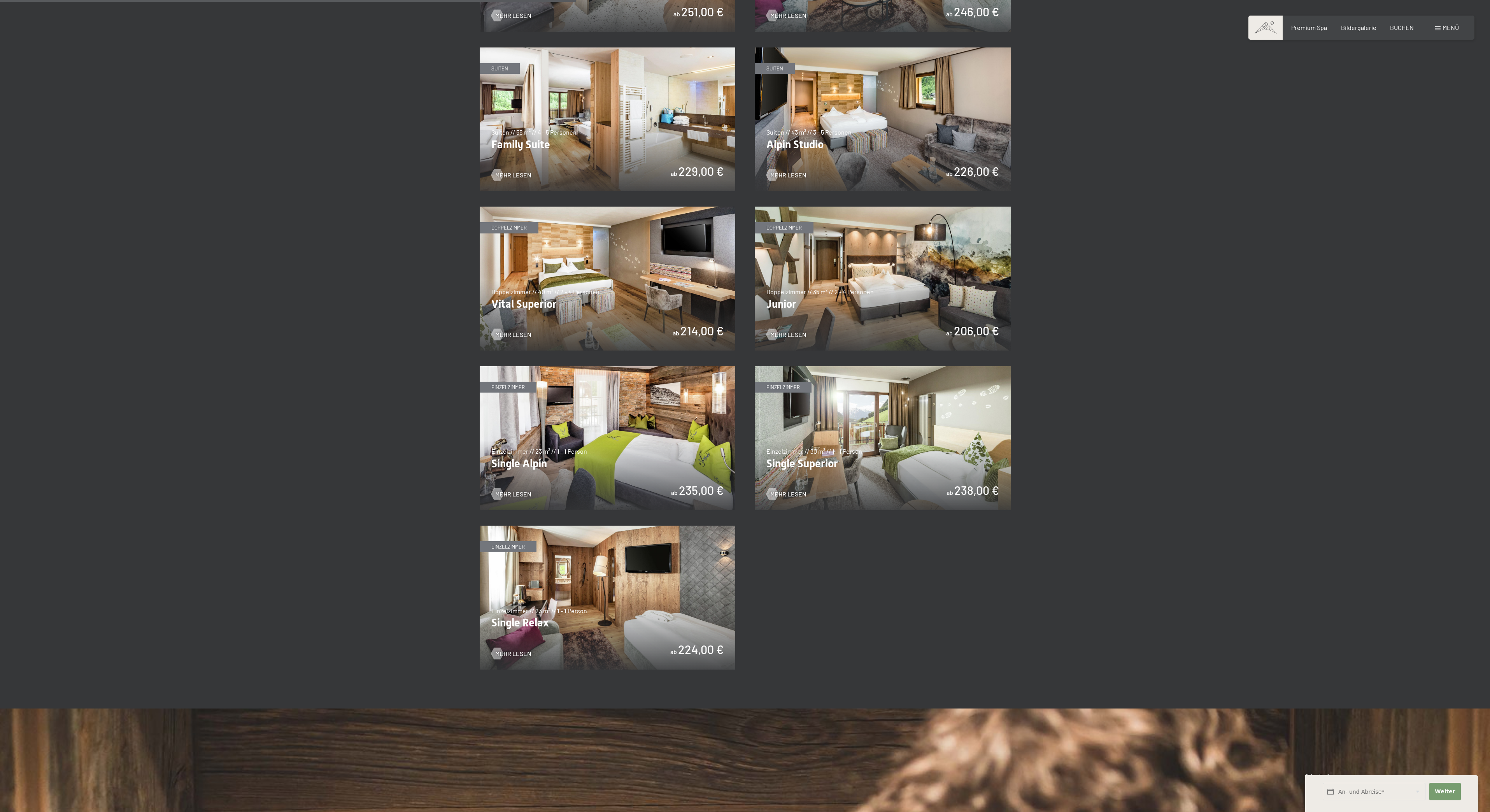
click at [972, 604] on div "slide 1 of 4 Suiten Suiten // 100 m² // 2 - 5 Personen Schwarzensteinsuite mit …" at bounding box center [745, 119] width 531 height 1101
drag, startPoint x: 1010, startPoint y: 244, endPoint x: 1001, endPoint y: 254, distance: 13.5
click at [1001, 254] on img at bounding box center [883, 278] width 256 height 144
drag, startPoint x: 964, startPoint y: 246, endPoint x: 968, endPoint y: 248, distance: 4.5
click at [968, 248] on img at bounding box center [883, 278] width 256 height 144
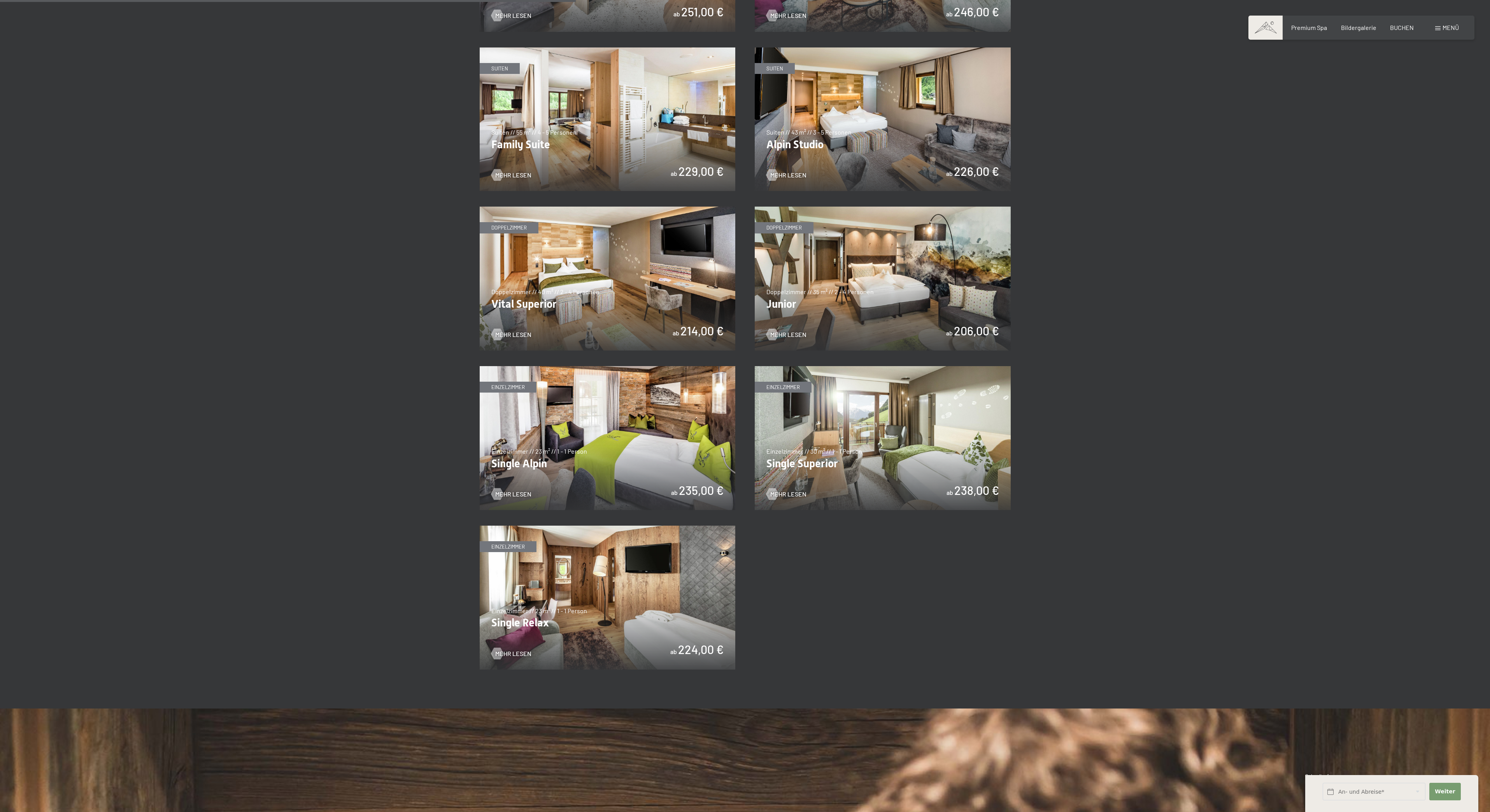
drag, startPoint x: 969, startPoint y: 250, endPoint x: 1021, endPoint y: 327, distance: 92.9
click at [1013, 319] on div "✓ alle Kategorien ✓ Suiten ✓ Doppelzimmer ✓ Einzelzimmer alle Kategorien alle K…" at bounding box center [745, 97] width 589 height 1145
click at [1023, 327] on div "✓ alle Kategorien ✓ Suiten ✓ Doppelzimmer ✓ Einzelzimmer alle Kategorien alle K…" at bounding box center [745, 97] width 589 height 1145
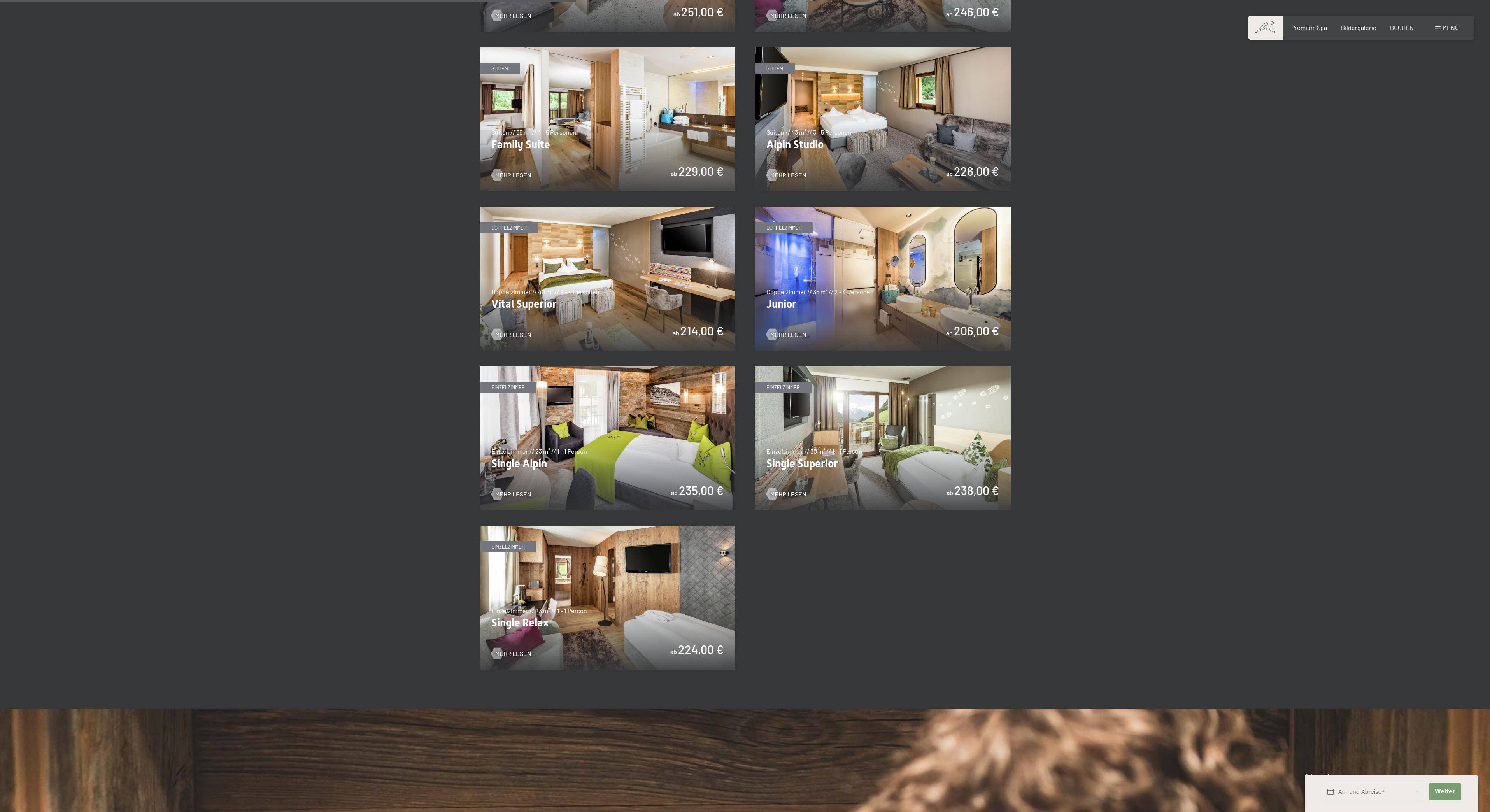
click at [1015, 316] on div "✓ alle Kategorien ✓ Suiten ✓ Doppelzimmer ✓ Einzelzimmer alle Kategorien alle K…" at bounding box center [745, 97] width 589 height 1145
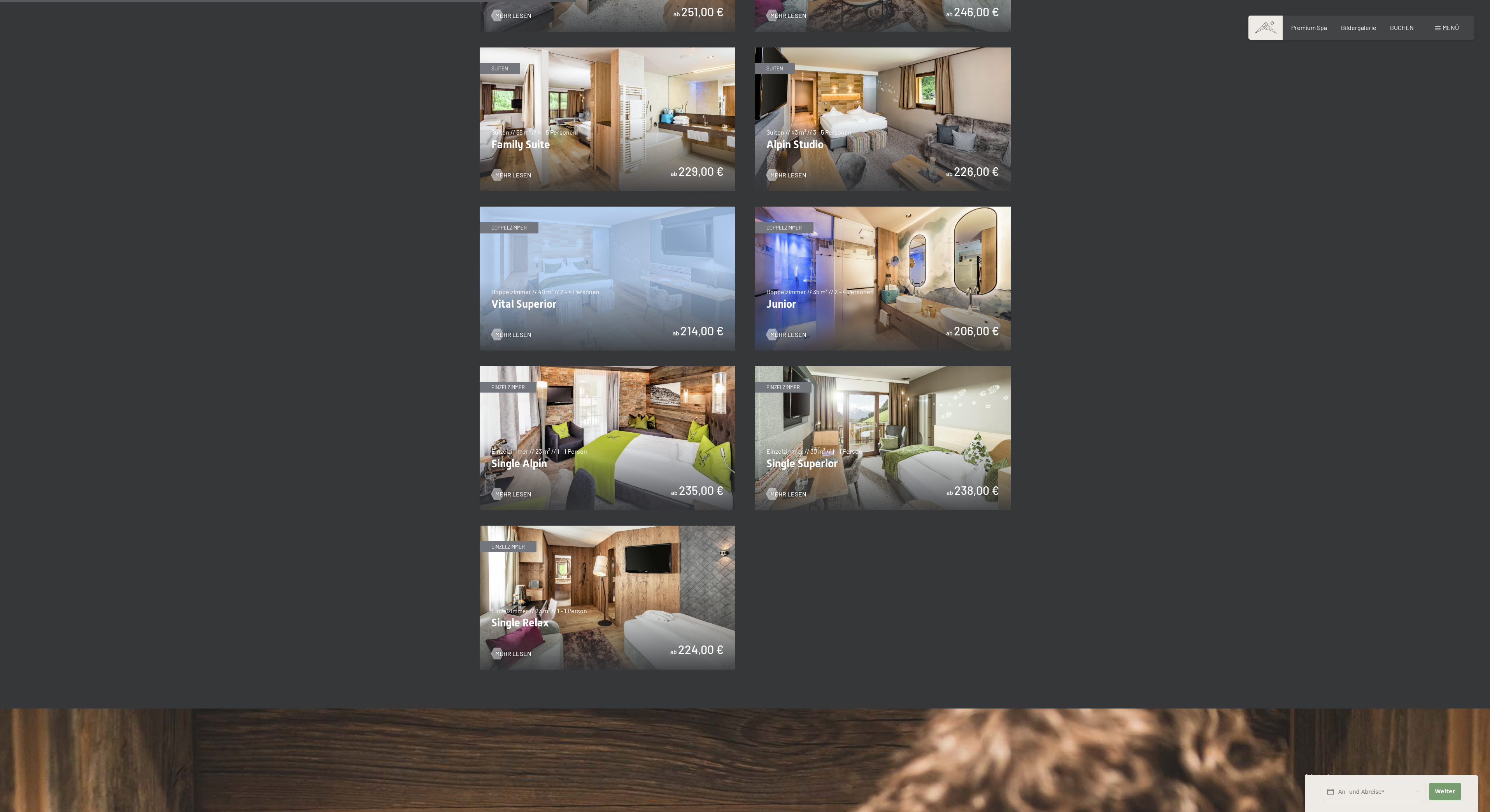
click at [892, 341] on img at bounding box center [883, 278] width 256 height 144
drag, startPoint x: 892, startPoint y: 341, endPoint x: 899, endPoint y: 339, distance: 7.3
click at [897, 341] on img at bounding box center [883, 278] width 256 height 144
click at [905, 334] on img at bounding box center [883, 278] width 256 height 144
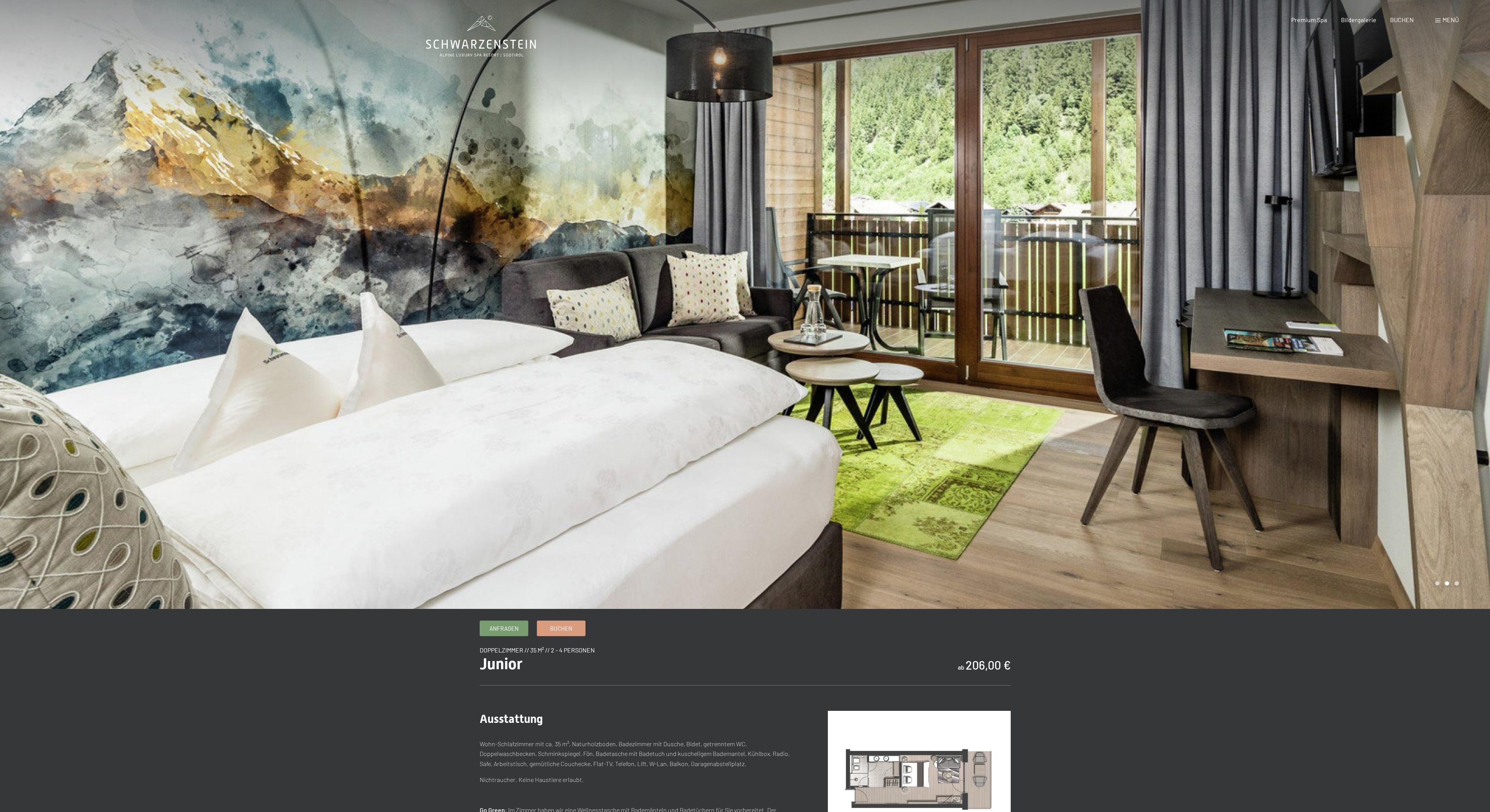
click at [507, 599] on div at bounding box center [372, 304] width 745 height 609
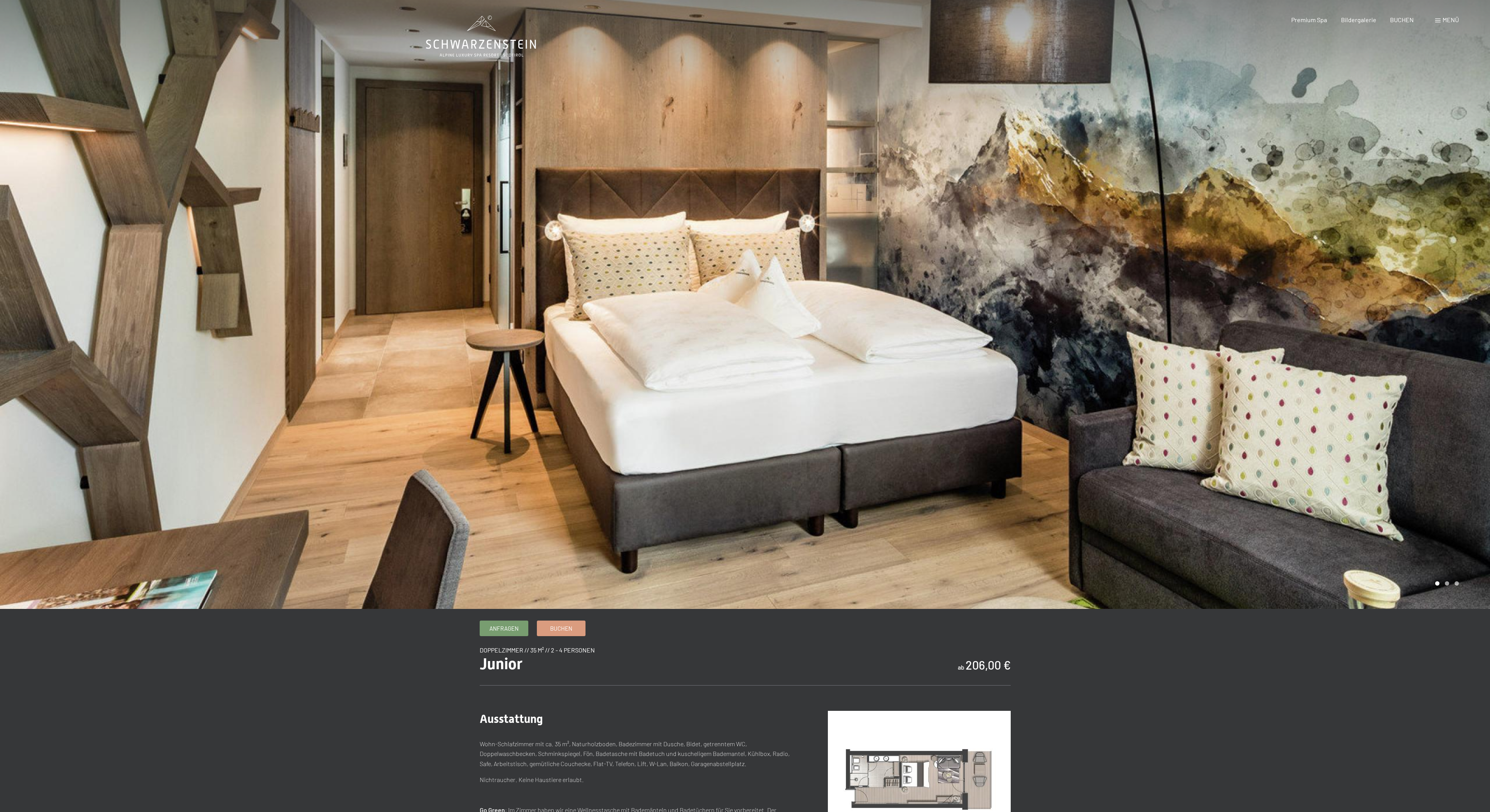
drag, startPoint x: 558, startPoint y: 590, endPoint x: 549, endPoint y: 613, distance: 24.7
click at [551, 604] on div at bounding box center [372, 304] width 745 height 609
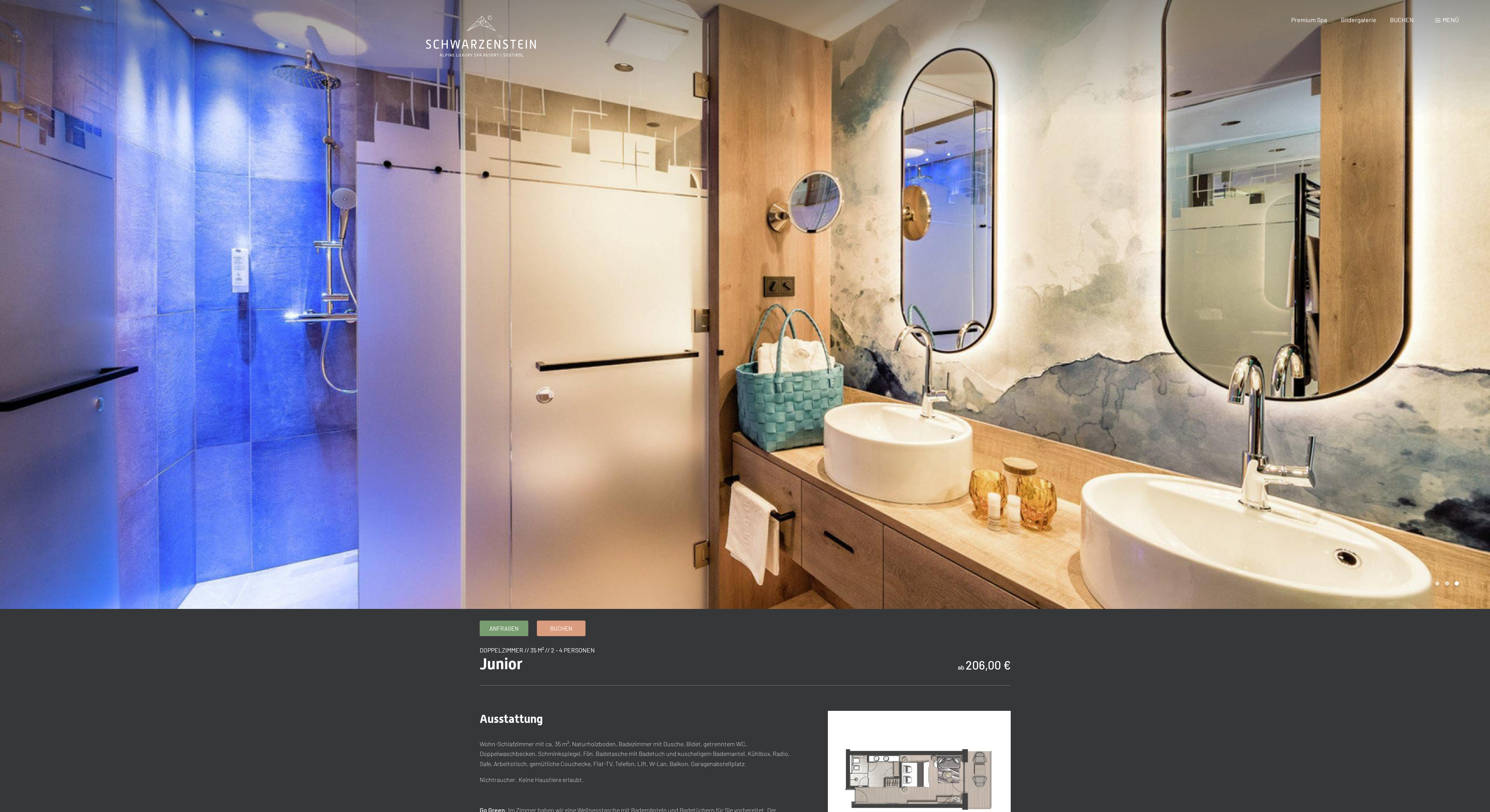
drag, startPoint x: 1412, startPoint y: 811, endPoint x: 1353, endPoint y: 811, distance: 59.0
drag, startPoint x: 495, startPoint y: 627, endPoint x: 491, endPoint y: 641, distance: 14.6
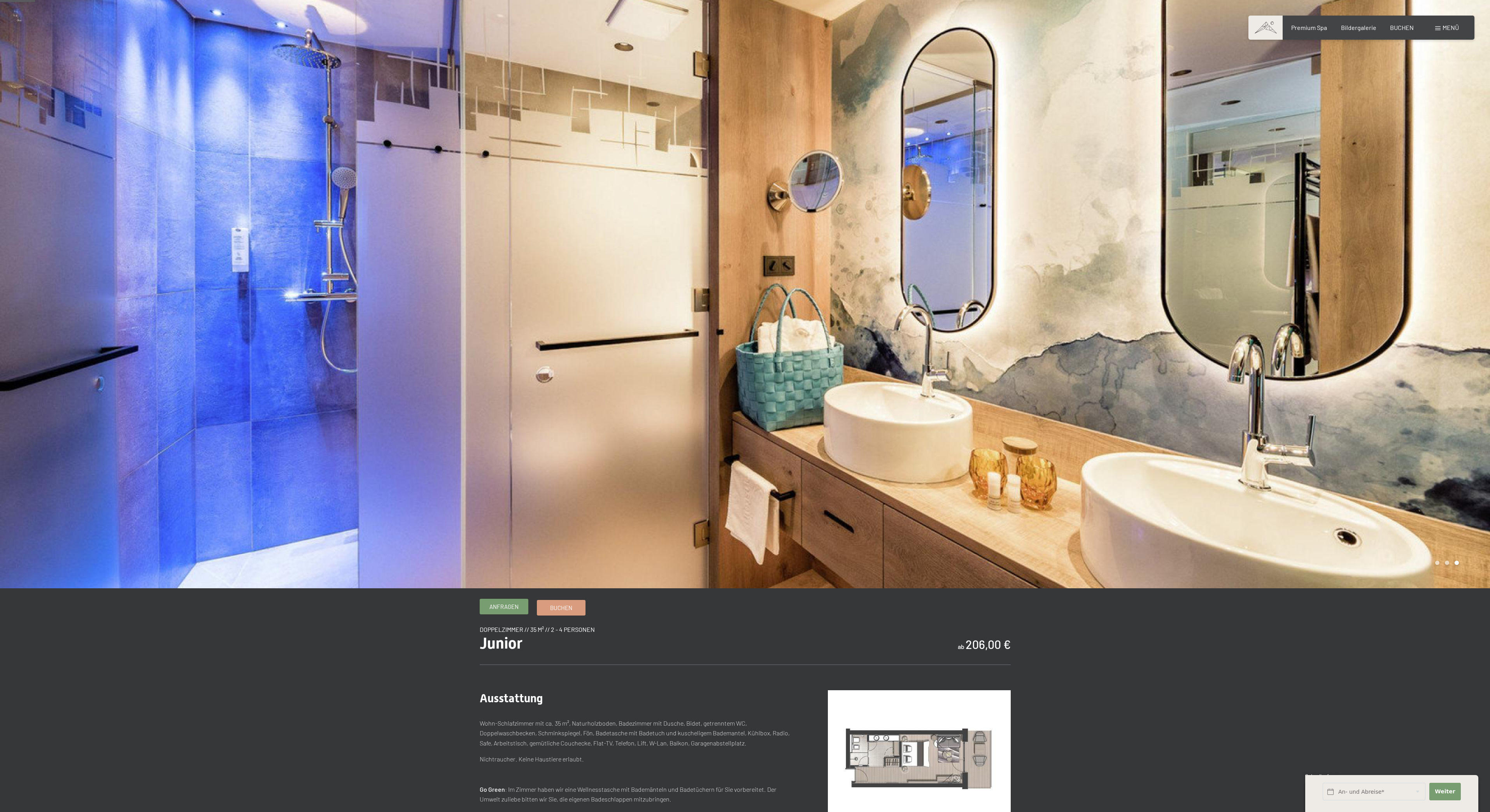
click at [504, 606] on span "Anfragen" at bounding box center [504, 607] width 29 height 8
